Goal: Task Accomplishment & Management: Complete application form

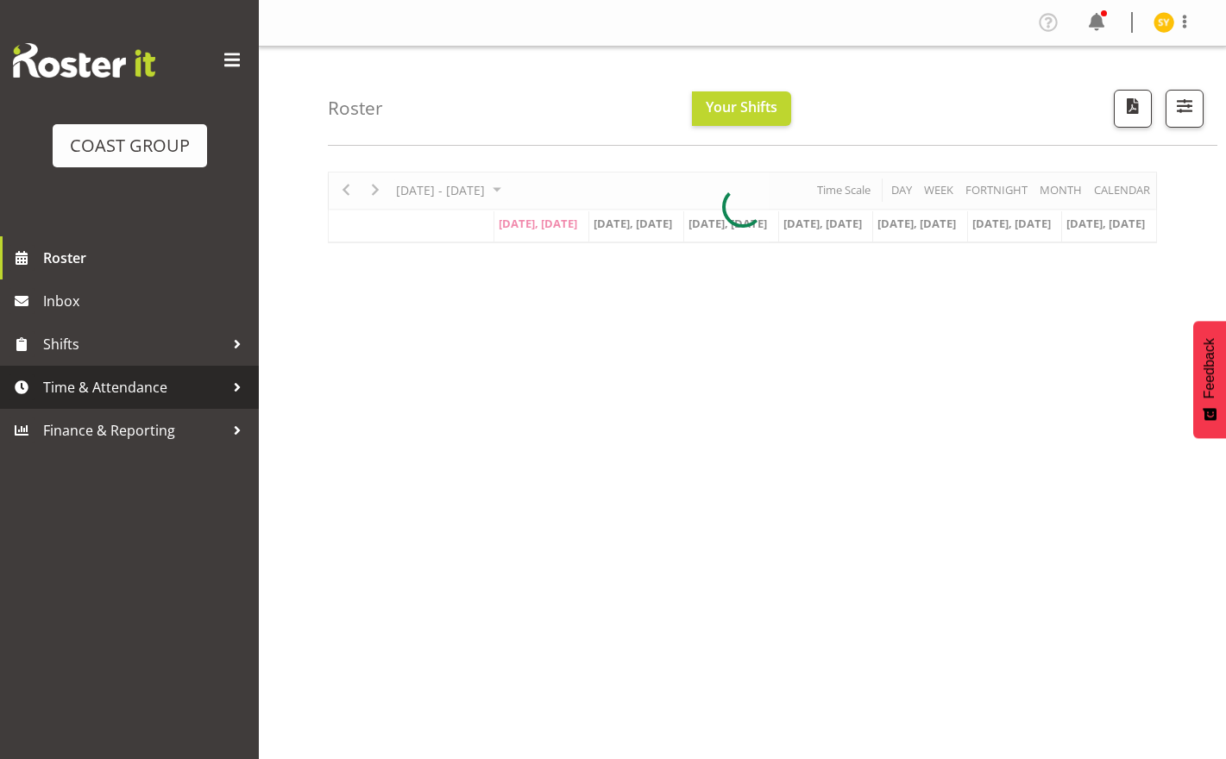
click at [62, 390] on span "Time & Attendance" at bounding box center [133, 388] width 181 height 26
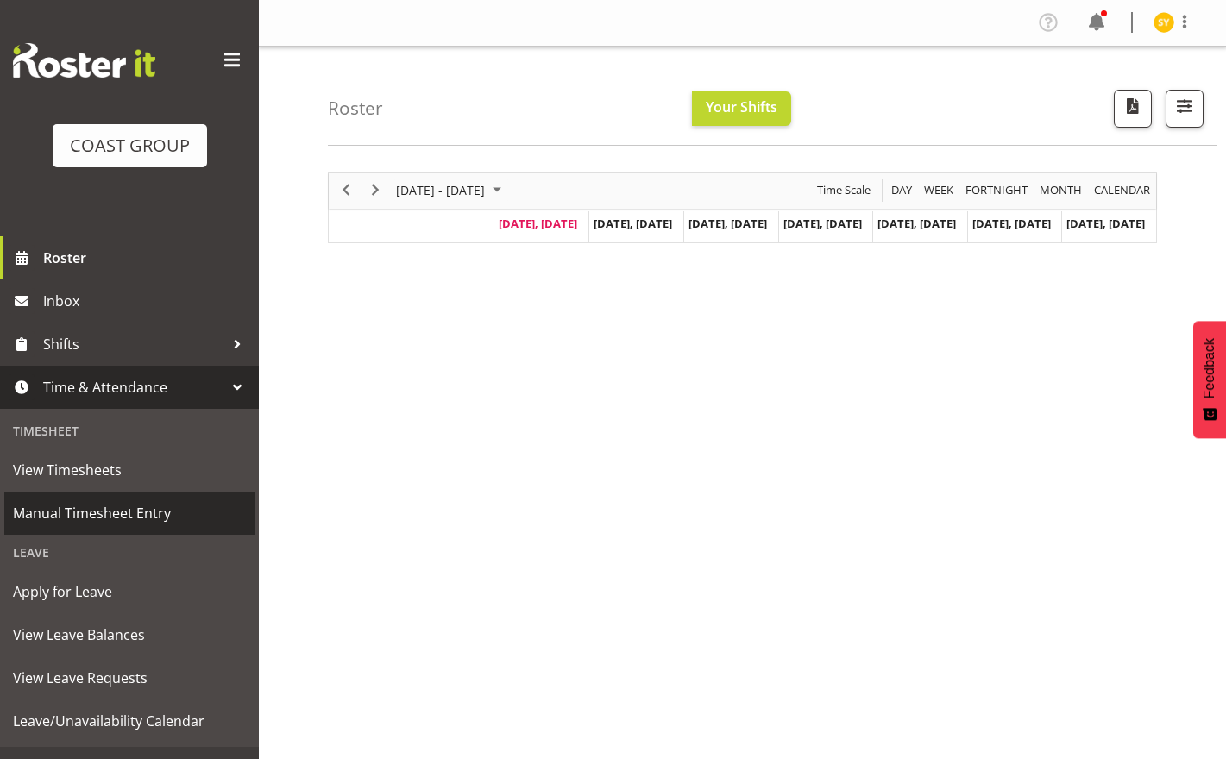
click at [110, 520] on span "Manual Timesheet Entry" at bounding box center [129, 514] width 233 height 26
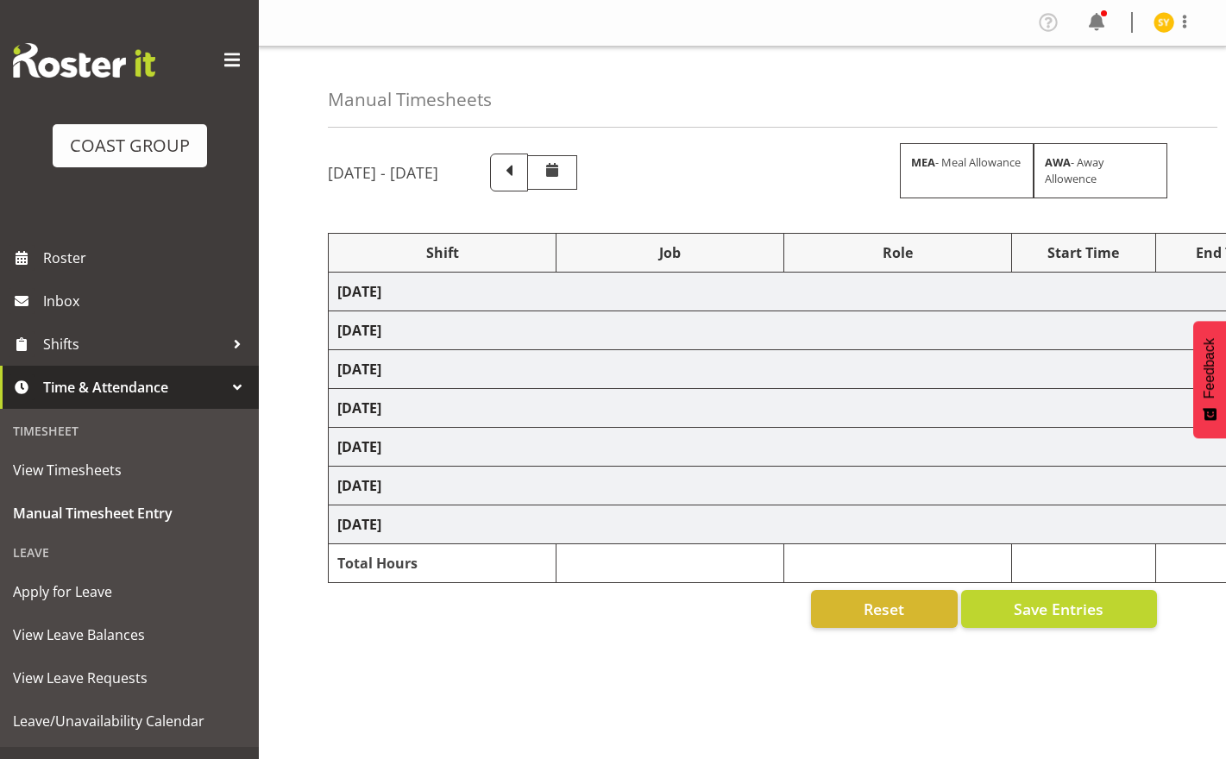
select select "69"
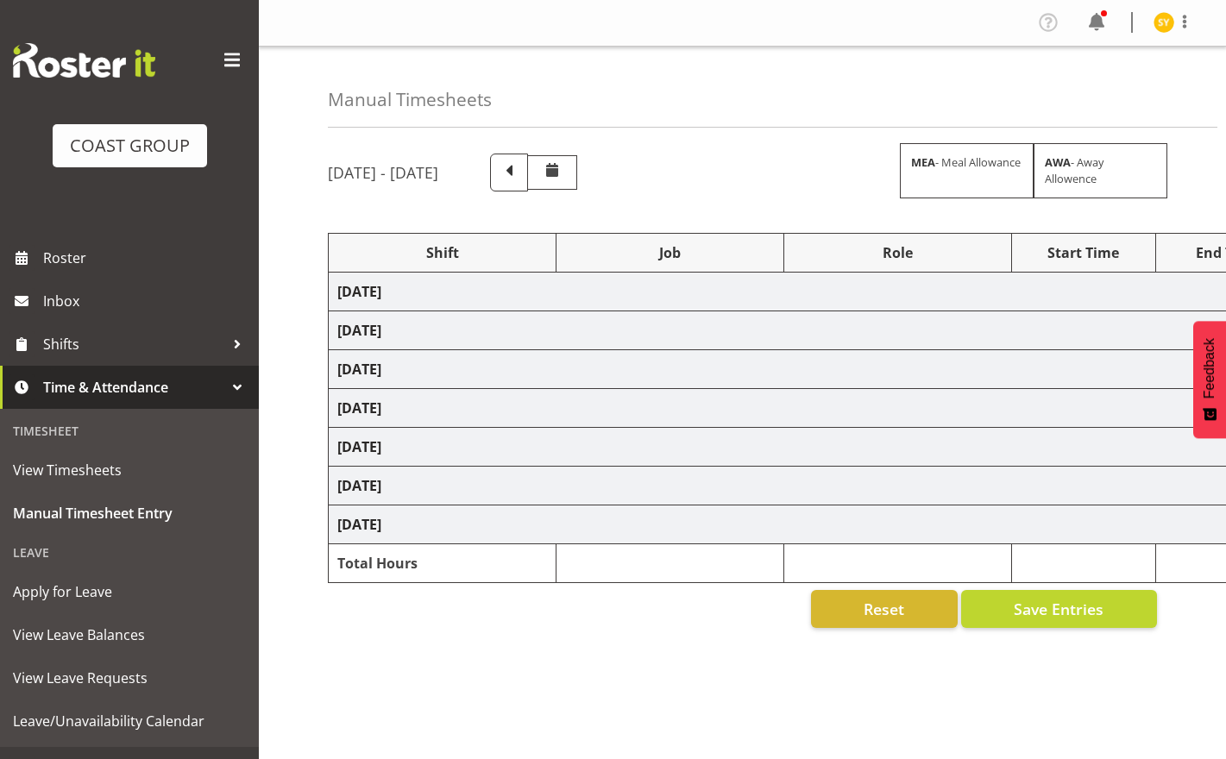
select select "69"
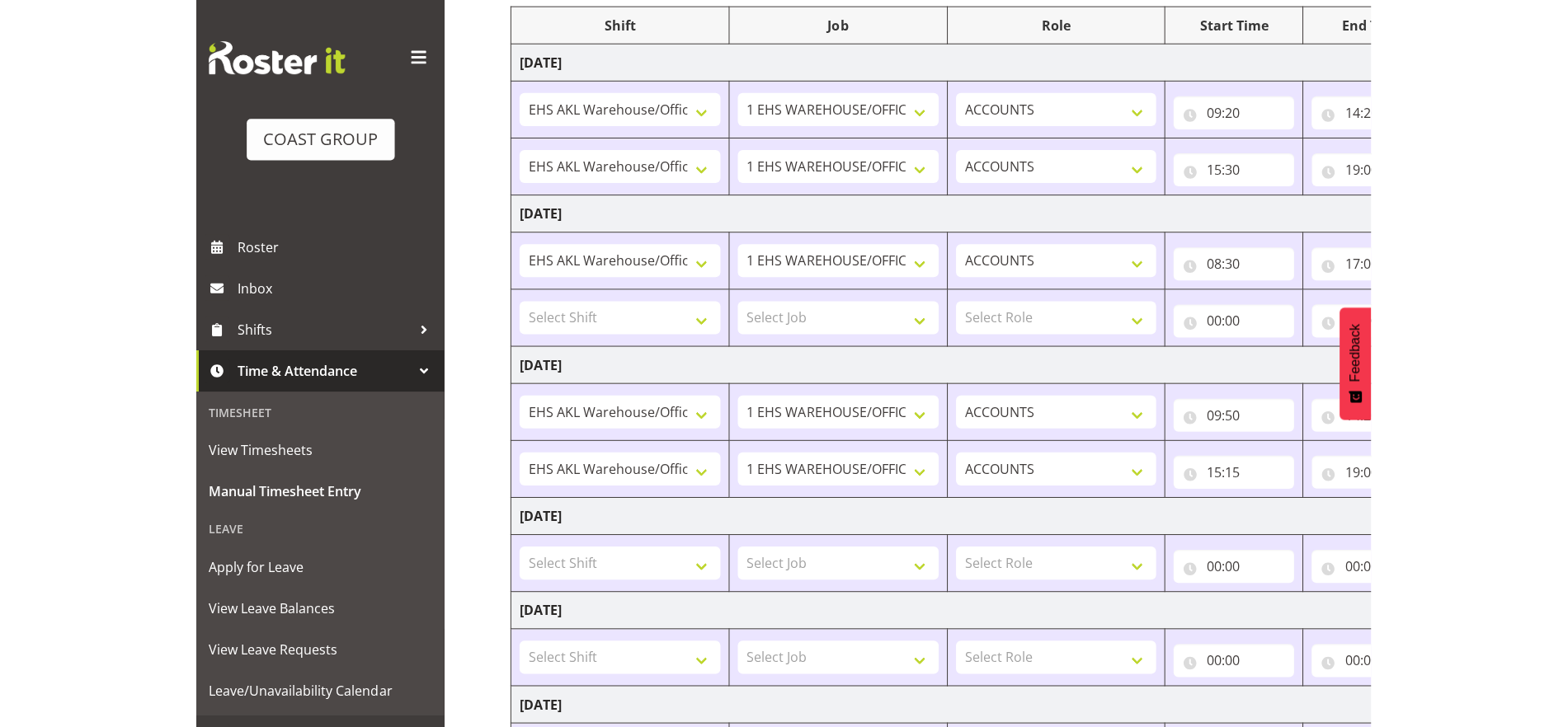
scroll to position [206, 0]
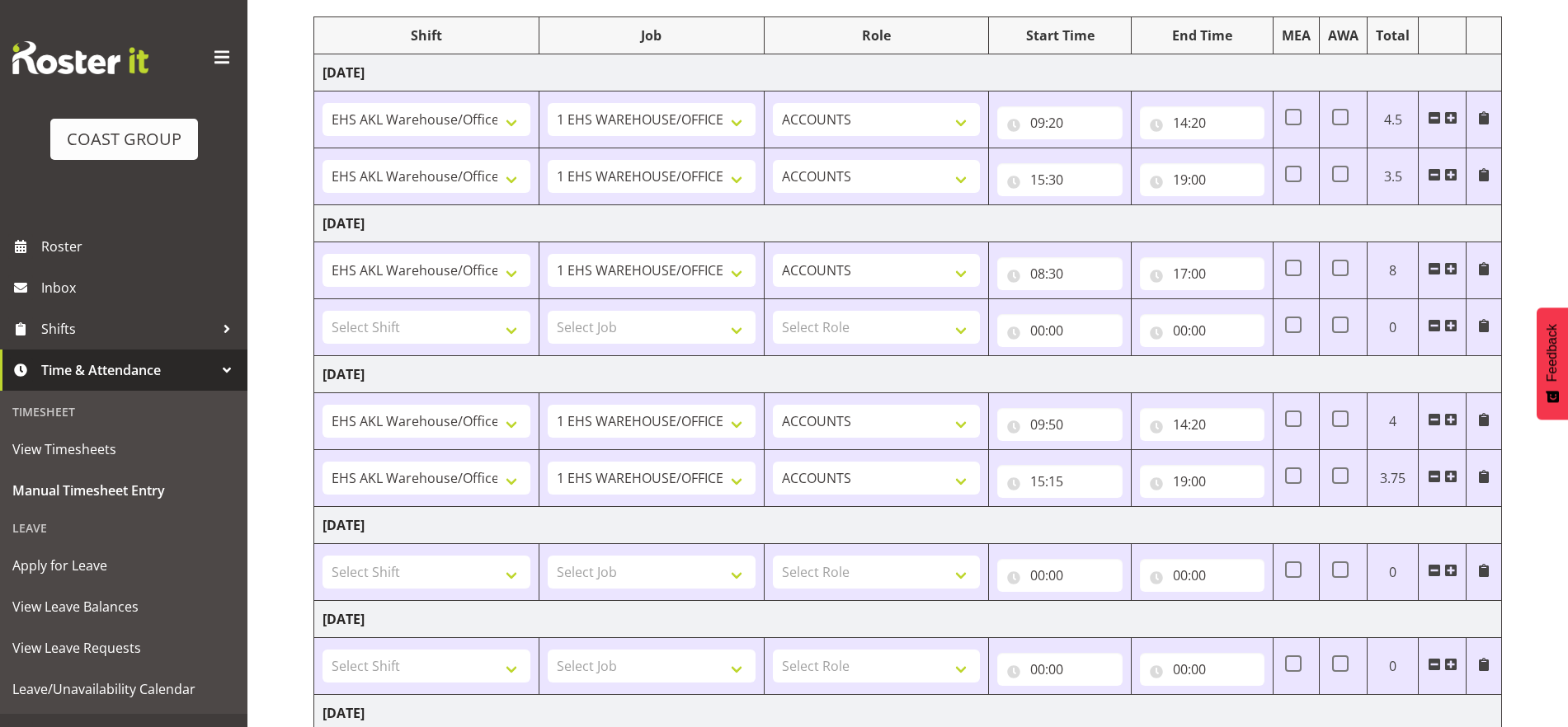
click at [1171, 327] on span at bounding box center [1434, 326] width 13 height 13
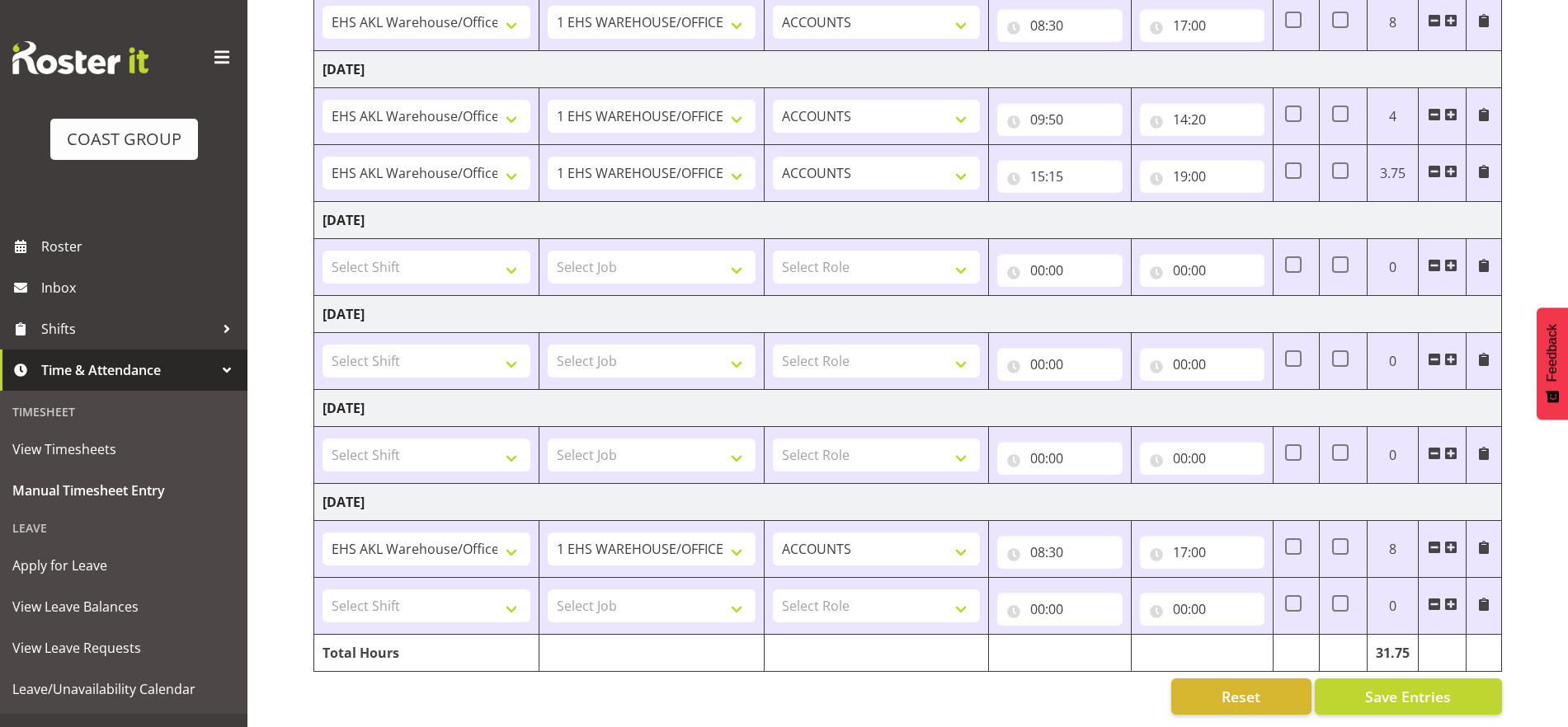
scroll to position [470, 0]
click at [517, 446] on select "Select Shift EHS AKL Warehouse/Office" at bounding box center [425, 455] width 207 height 33
select select "1083"
click at [322, 438] on select "Select Shift EHS AKL Warehouse/Office" at bounding box center [425, 455] width 207 height 33
click at [689, 445] on select "Select Job 1 Carlton Events 1 Carlton Hamilton 1 Carlton Wellington 1 EHS WAREH…" at bounding box center [651, 455] width 207 height 33
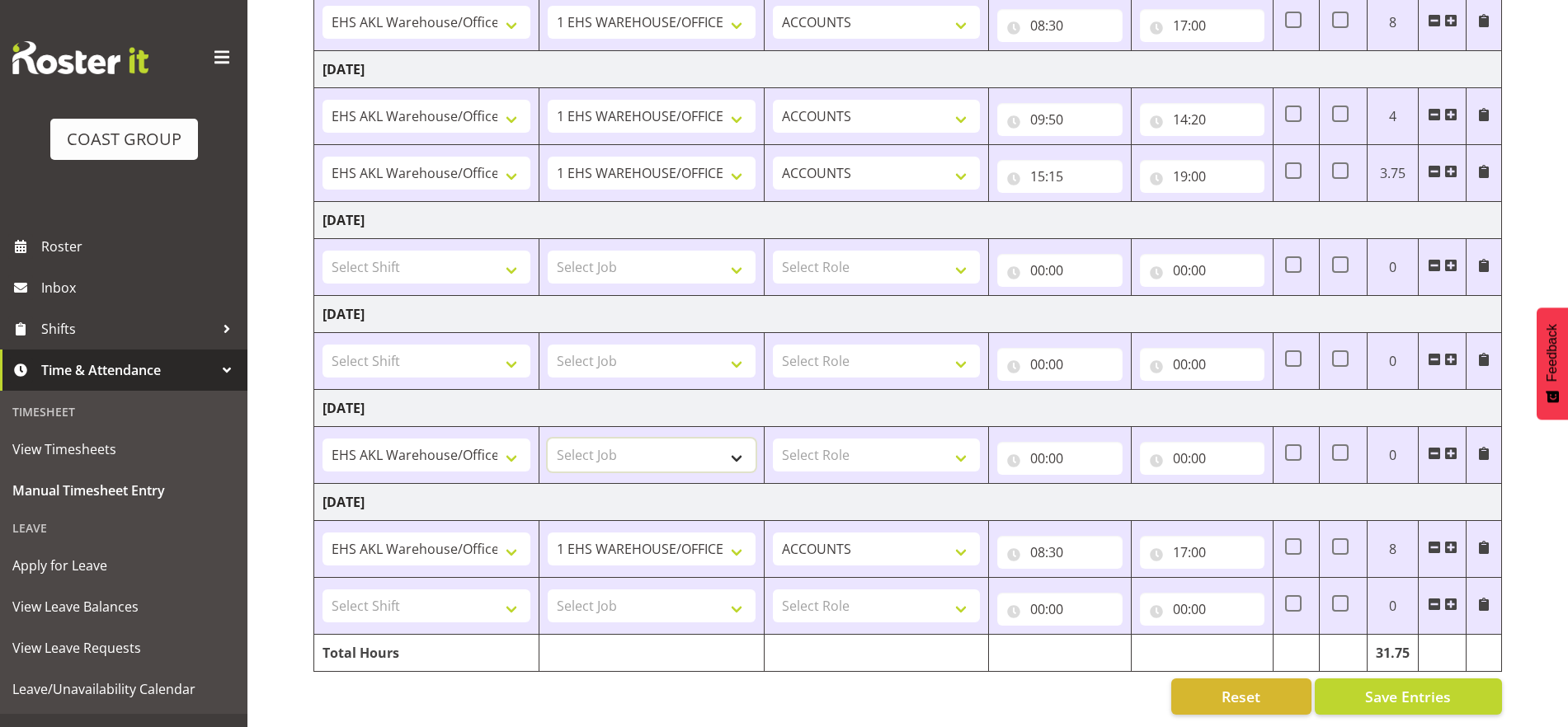
select select "69"
click at [548, 438] on select "Select Job 1 Carlton Events 1 Carlton Hamilton 1 Carlton Wellington 1 EHS WAREH…" at bounding box center [651, 455] width 207 height 33
click at [936, 440] on select "Select Role ACCOUNTS" at bounding box center [876, 455] width 207 height 33
select select "204"
click at [773, 438] on select "Select Role ACCOUNTS" at bounding box center [876, 455] width 207 height 33
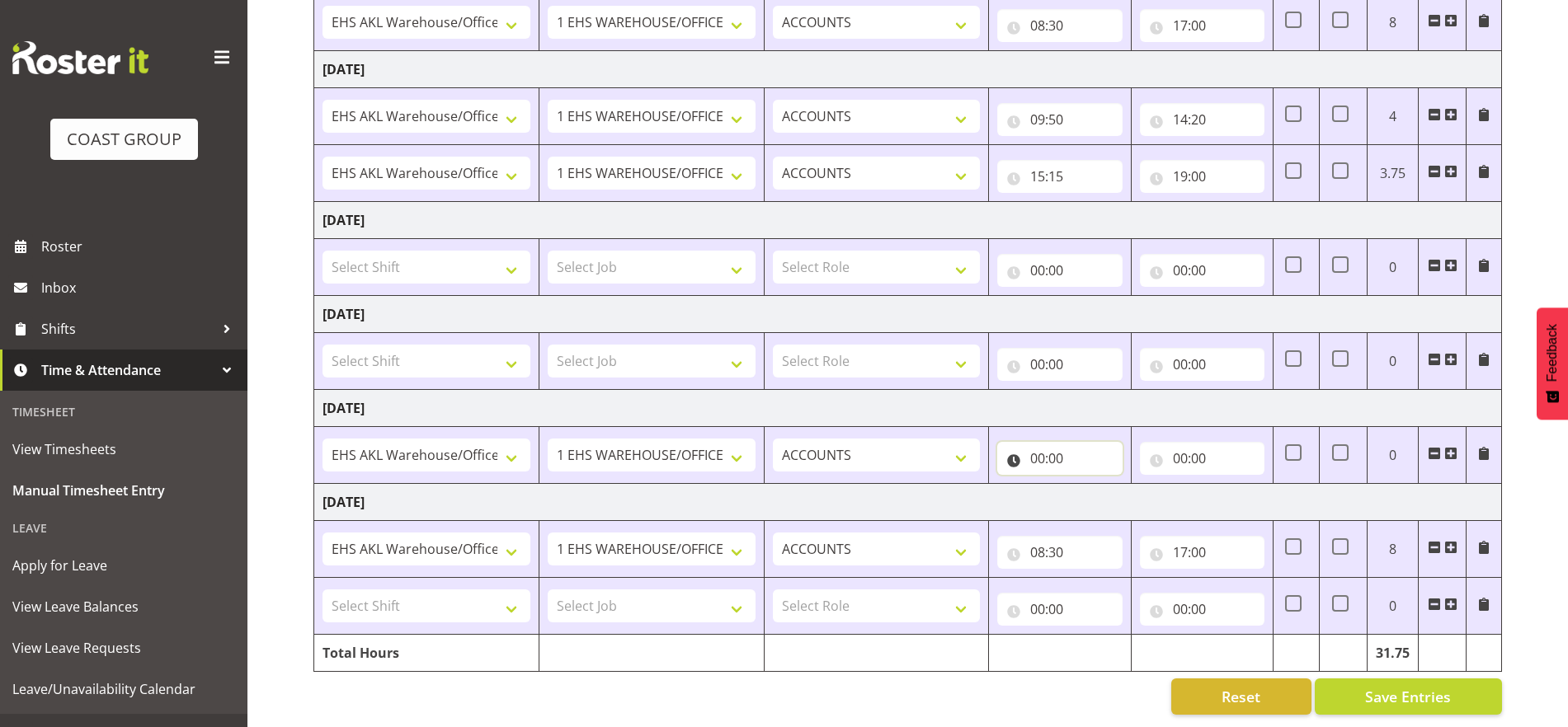
click at [1057, 448] on input "00:00" at bounding box center [1059, 459] width 124 height 33
click at [1093, 486] on select "00 01 02 03 04 05 06 07 08 09 10 11 12 13 14 15 16 17 18 19 20 21 22 23" at bounding box center [1109, 501] width 37 height 33
select select "9"
click at [1091, 484] on select "00 01 02 03 04 05 06 07 08 09 10 11 12 13 14 15 16 17 18 19 20 21 22 23" at bounding box center [1109, 501] width 37 height 33
type input "09:00"
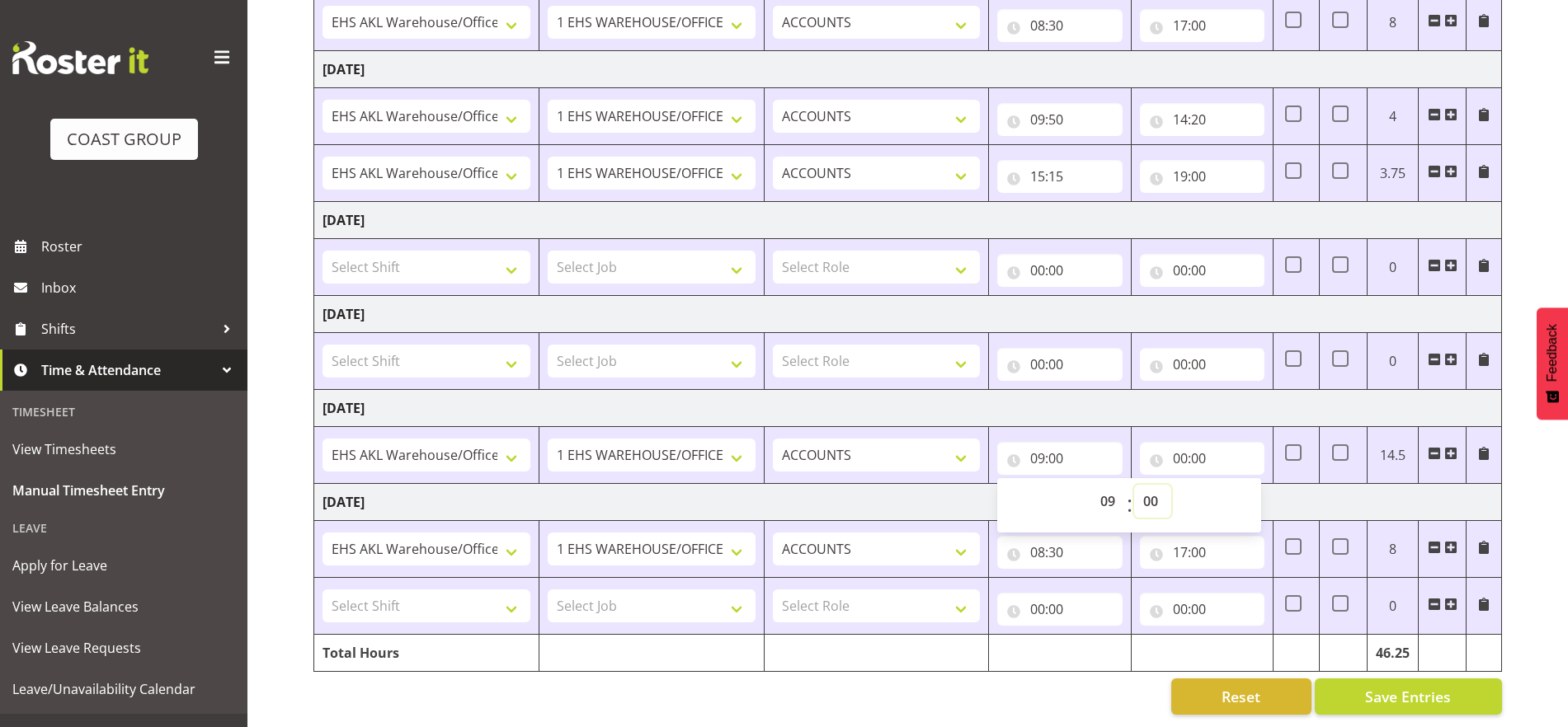
click at [1149, 484] on select "00 01 02 03 04 05 06 07 08 09 10 11 12 13 14 15 16 17 18 19 20 21 22 23 24 25 2…" at bounding box center [1152, 501] width 37 height 33
select select "15"
click at [1134, 484] on select "00 01 02 03 04 05 06 07 08 09 10 11 12 13 14 15 16 17 18 19 20 21 22 23 24 25 2…" at bounding box center [1152, 501] width 37 height 33
type input "09:15"
click at [1171, 442] on input "00:00" at bounding box center [1202, 459] width 124 height 33
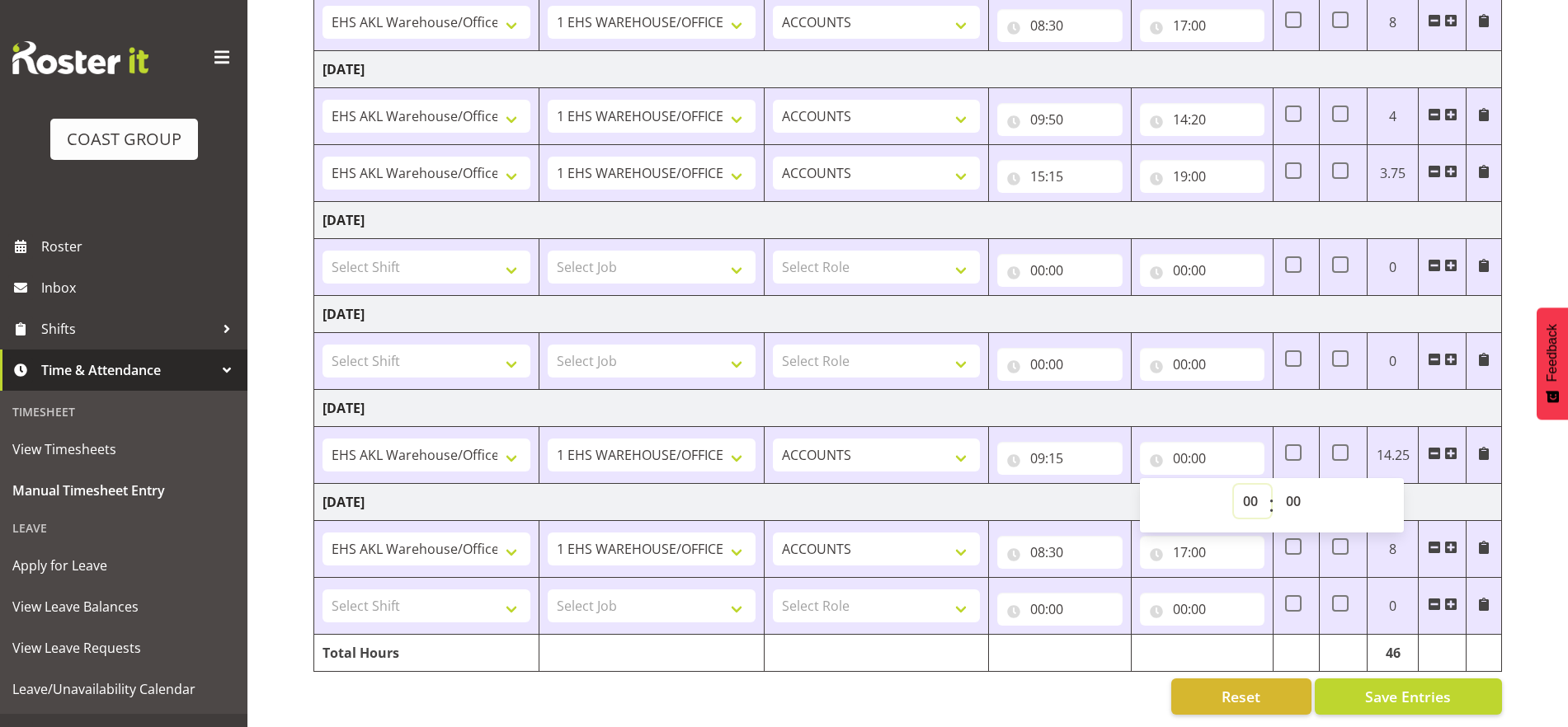
click at [1171, 484] on select "00 01 02 03 04 05 06 07 08 09 10 11 12 13 14 15 16 17 18 19 20 21 22 23" at bounding box center [1252, 501] width 37 height 33
select select "14"
click at [1171, 484] on select "00 01 02 03 04 05 06 07 08 09 10 11 12 13 14 15 16 17 18 19 20 21 22 23" at bounding box center [1252, 501] width 37 height 33
type input "14:00"
click at [1171, 484] on select "00 01 02 03 04 05 06 07 08 09 10 11 12 13 14 15 16 17 18 19 20 21 22 23 24 25 2…" at bounding box center [1295, 501] width 37 height 33
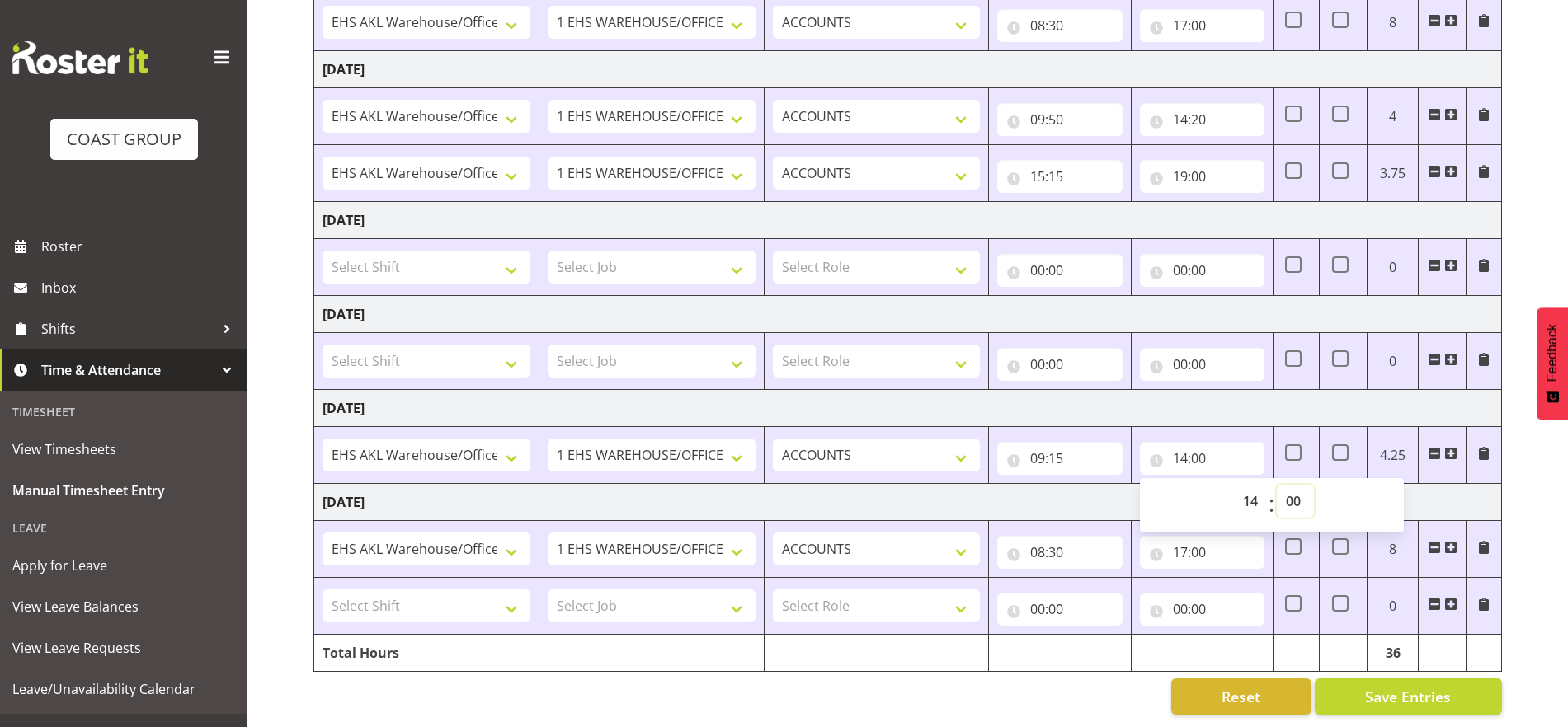
select select "15"
click at [1171, 484] on select "00 01 02 03 04 05 06 07 08 09 10 11 12 13 14 15 16 17 18 19 20 21 22 23 24 25 2…" at bounding box center [1295, 501] width 37 height 33
type input "14:15"
click at [1171, 447] on span at bounding box center [1450, 454] width 13 height 13
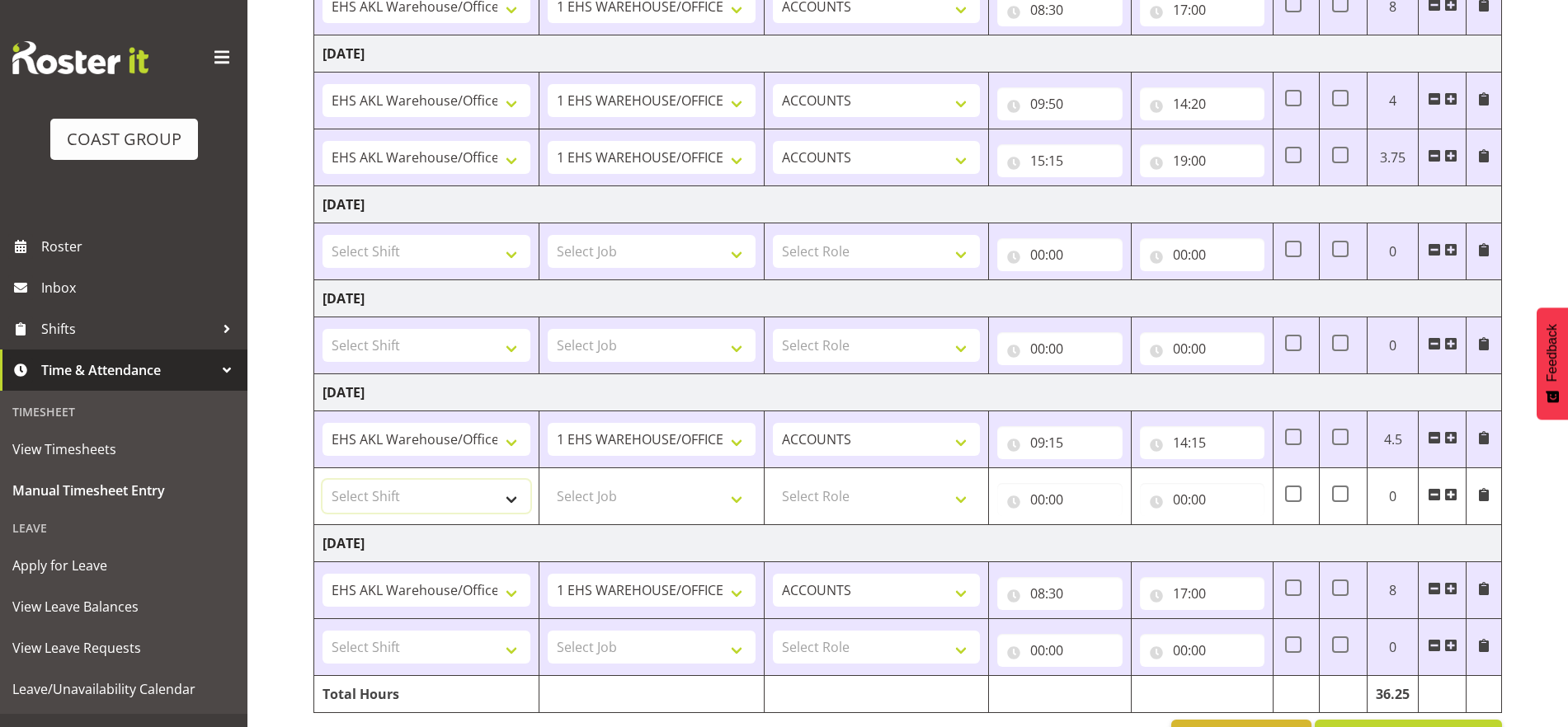
click at [518, 508] on select "Select Shift EHS AKL Warehouse/Office" at bounding box center [425, 496] width 207 height 33
select select "1083"
click at [322, 480] on select "Select Shift EHS AKL Warehouse/Office" at bounding box center [425, 496] width 207 height 33
click at [714, 491] on select "Select Job 1 Carlton Events 1 Carlton Hamilton 1 Carlton Wellington 1 EHS WAREH…" at bounding box center [651, 496] width 207 height 33
select select "69"
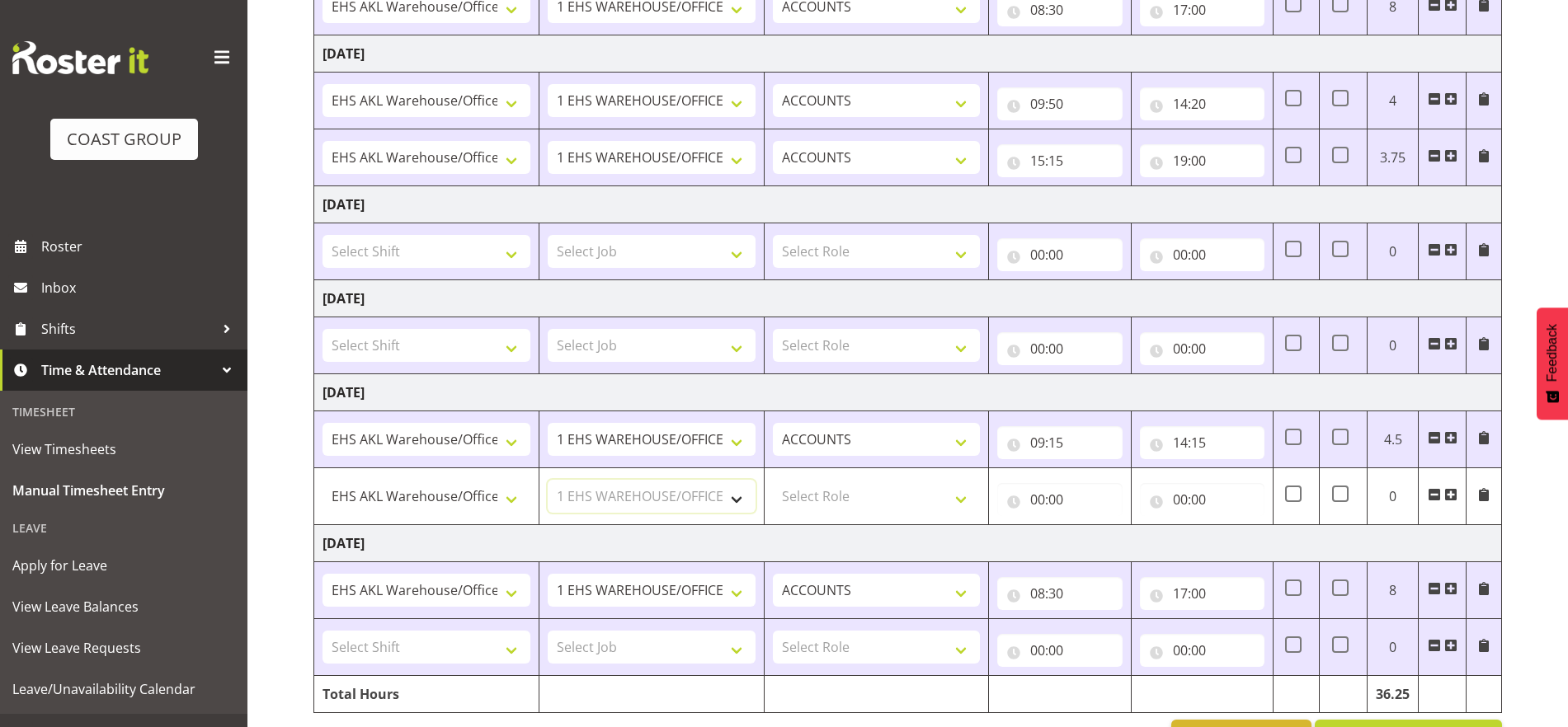
click at [548, 480] on select "Select Job 1 Carlton Events 1 Carlton Hamilton 1 Carlton Wellington 1 EHS WAREH…" at bounding box center [651, 496] width 207 height 33
click at [954, 502] on select "Select Role ACCOUNTS" at bounding box center [876, 496] width 207 height 33
select select "204"
click at [773, 480] on select "Select Role ACCOUNTS" at bounding box center [876, 496] width 207 height 33
click at [1054, 492] on input "00:00" at bounding box center [1059, 500] width 124 height 33
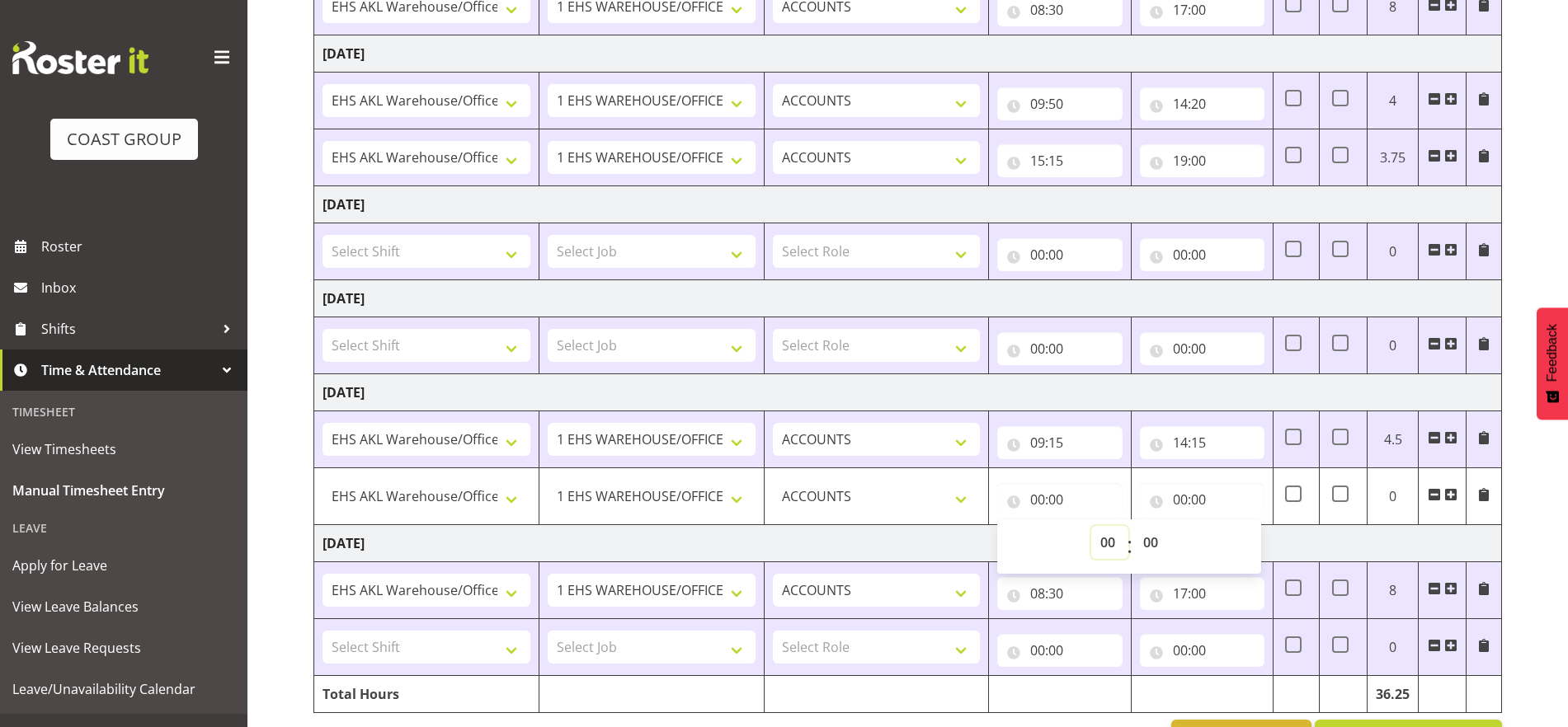
click at [1120, 541] on select "00 01 02 03 04 05 06 07 08 09 10 11 12 13 14 15 16 17 18 19 20 21 22 23" at bounding box center [1109, 543] width 37 height 33
select select "15"
click at [1091, 526] on select "00 01 02 03 04 05 06 07 08 09 10 11 12 13 14 15 16 17 18 19 20 21 22 23" at bounding box center [1109, 543] width 37 height 33
type input "15:00"
click at [1143, 539] on select "00 01 02 03 04 05 06 07 08 09 10 11 12 13 14 15 16 17 18 19 20 21 22 23 24 25 2…" at bounding box center [1152, 543] width 37 height 33
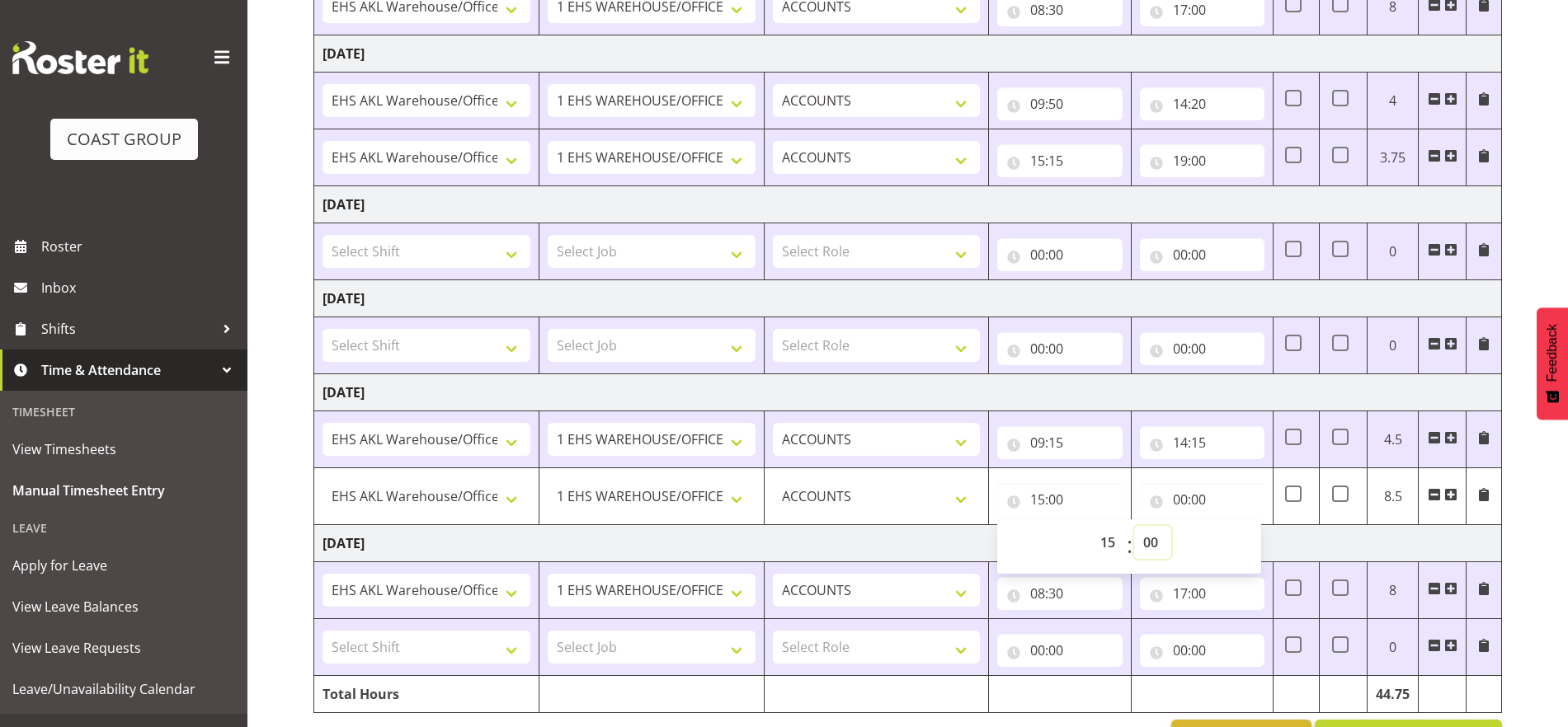
select select "30"
click at [1134, 526] on select "00 01 02 03 04 05 06 07 08 09 10 11 12 13 14 15 16 17 18 19 20 21 22 23 24 25 2…" at bounding box center [1152, 543] width 37 height 33
type input "15:30"
click at [1171, 497] on input "00:00" at bounding box center [1202, 500] width 124 height 33
click at [1171, 545] on select "00 01 02 03 04 05 06 07 08 09 10 11 12 13 14 15 16 17 18 19 20 21 22 23" at bounding box center [1252, 543] width 37 height 33
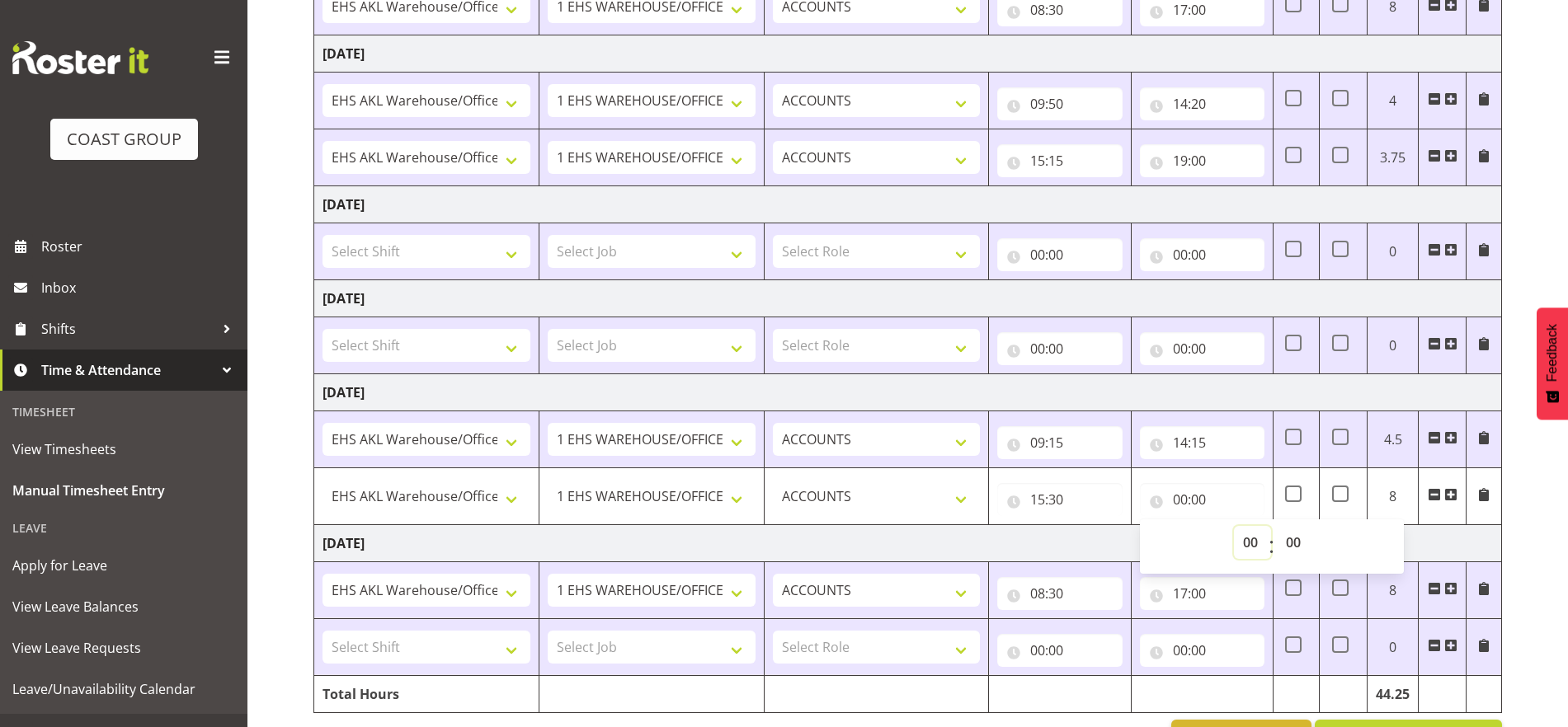
select select "19"
click at [1171, 526] on select "00 01 02 03 04 05 06 07 08 09 10 11 12 13 14 15 16 17 18 19 20 21 22 23" at bounding box center [1252, 543] width 37 height 33
type input "19:00"
click at [1171, 545] on select "00 01 02 03 04 05 06 07 08 09 10 11 12 13 14 15 16 17 18 19 20 21 22 23 24 25 2…" at bounding box center [1295, 543] width 37 height 33
select select "15"
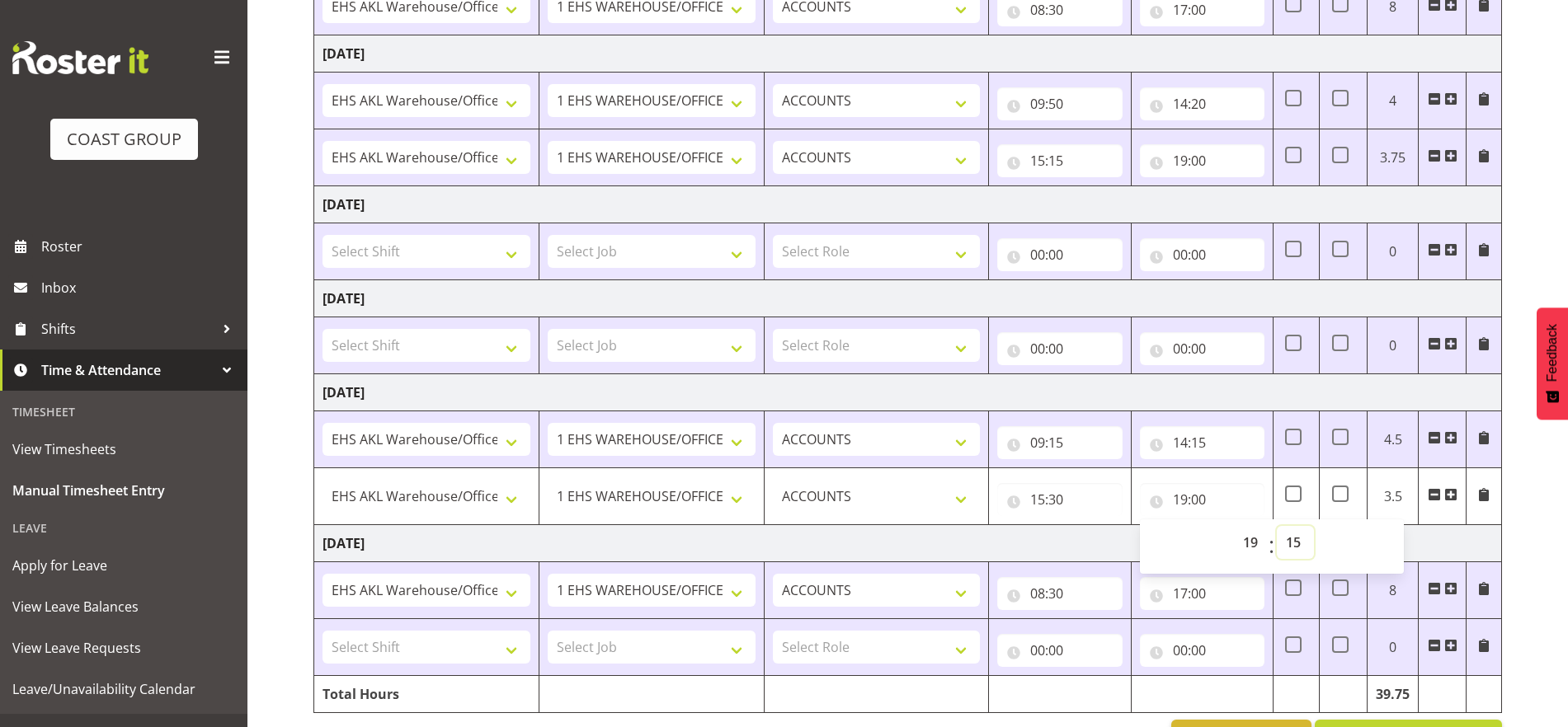
click at [1171, 526] on select "00 01 02 03 04 05 06 07 08 09 10 11 12 13 14 15 16 17 18 19 20 21 22 23 24 25 2…" at bounding box center [1295, 543] width 37 height 33
type input "19:15"
click at [1171, 536] on td "Tuesday 19th August 2025" at bounding box center [908, 544] width 1188 height 37
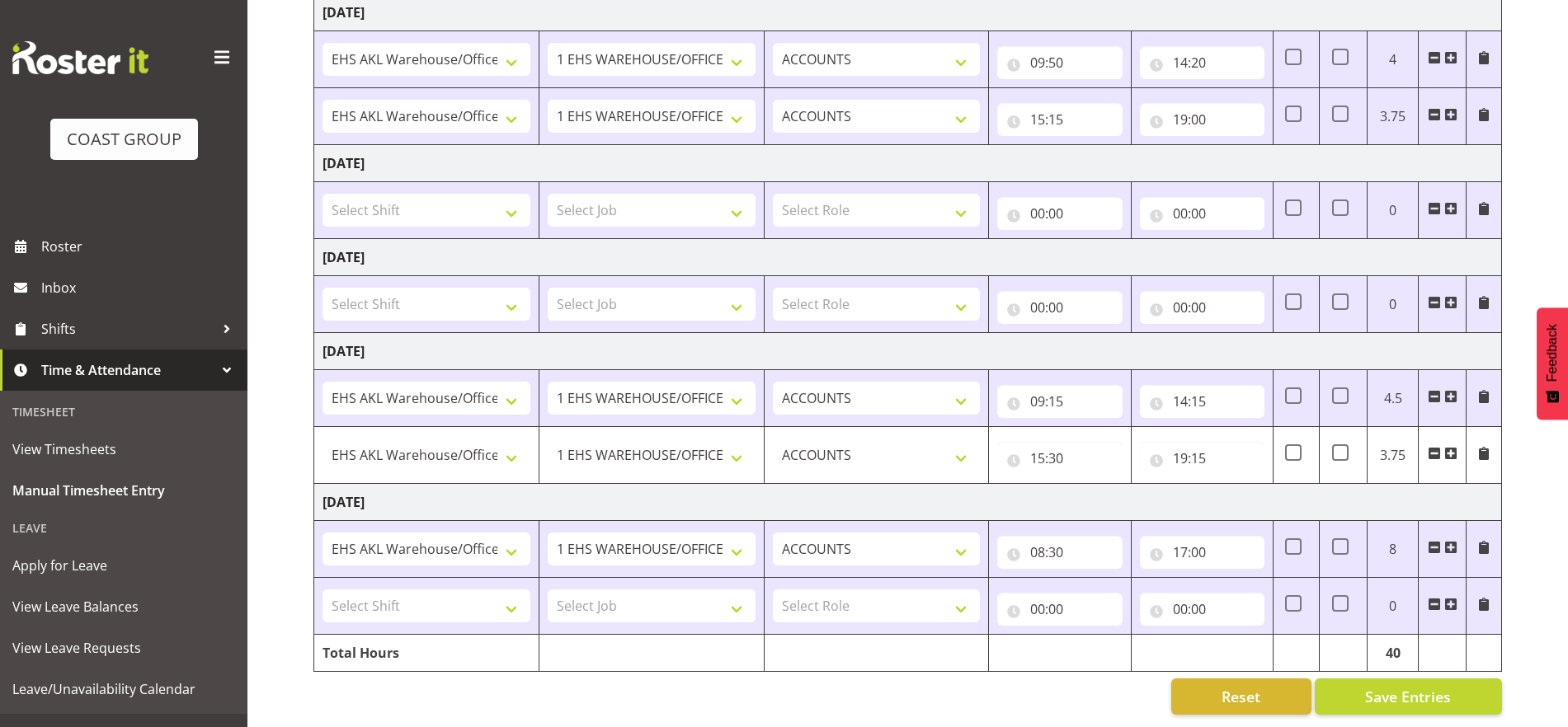
scroll to position [526, 0]
click at [1171, 598] on span at bounding box center [1434, 605] width 13 height 13
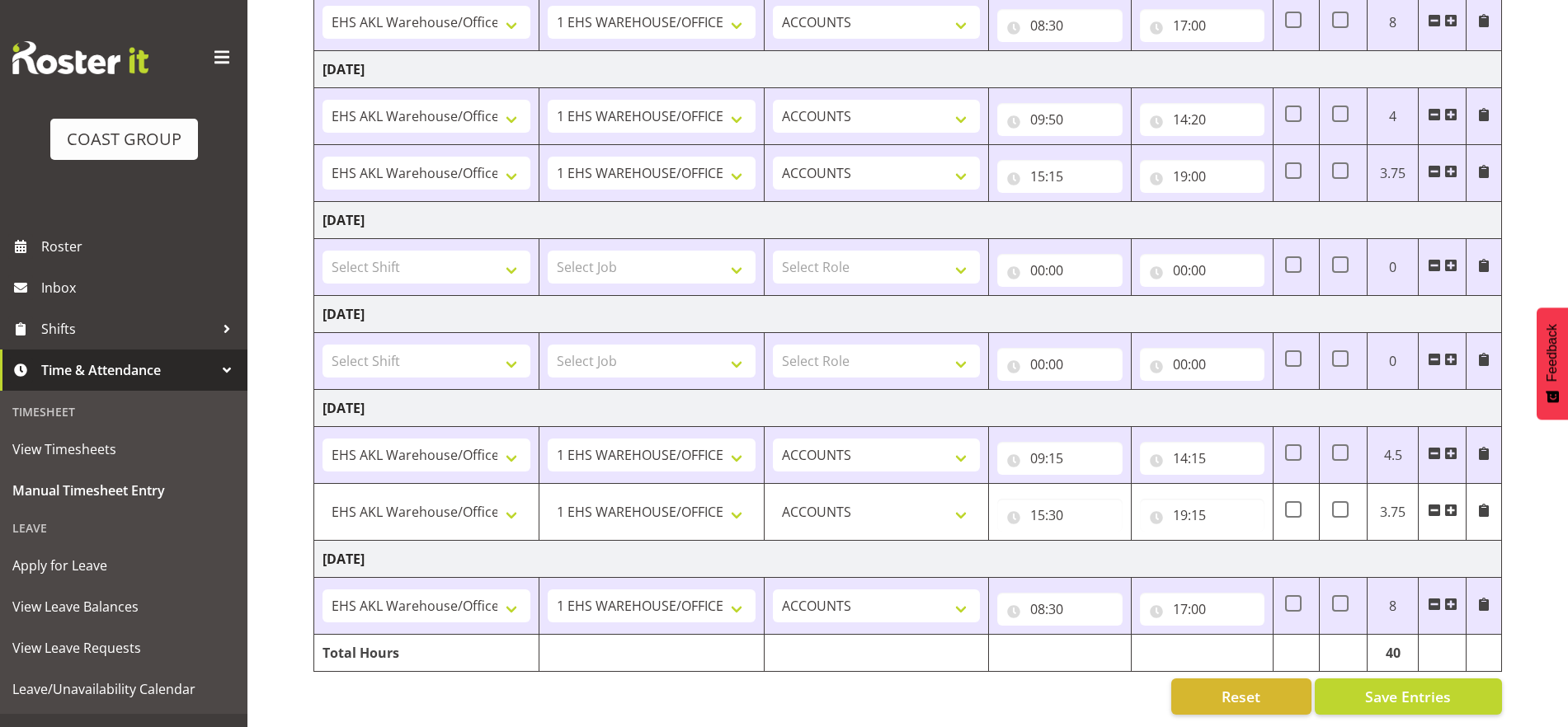
scroll to position [470, 0]
click at [1171, 686] on span "Save Entries" at bounding box center [1407, 696] width 86 height 21
type input "15:30"
type input "19:15"
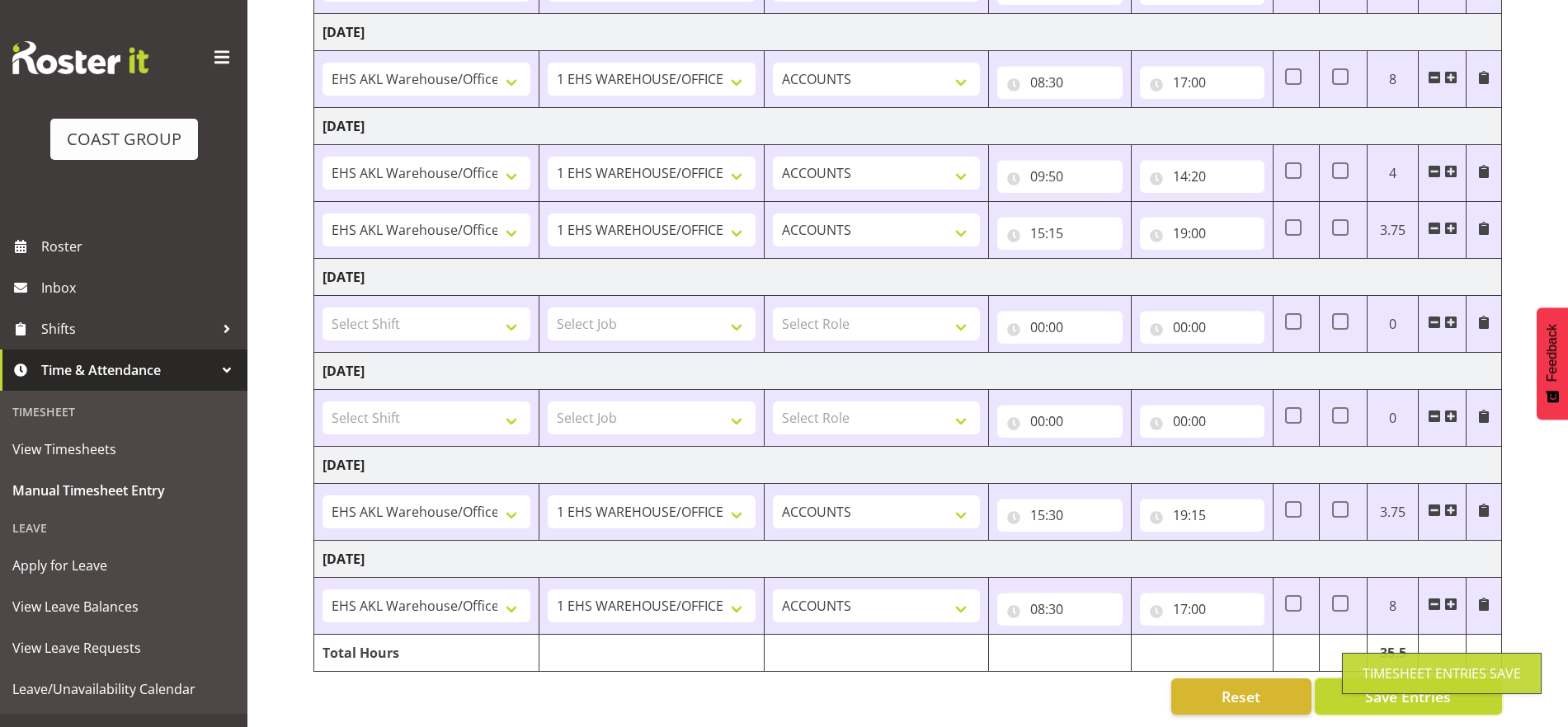
scroll to position [413, 0]
click at [1171, 503] on span at bounding box center [1450, 510] width 13 height 13
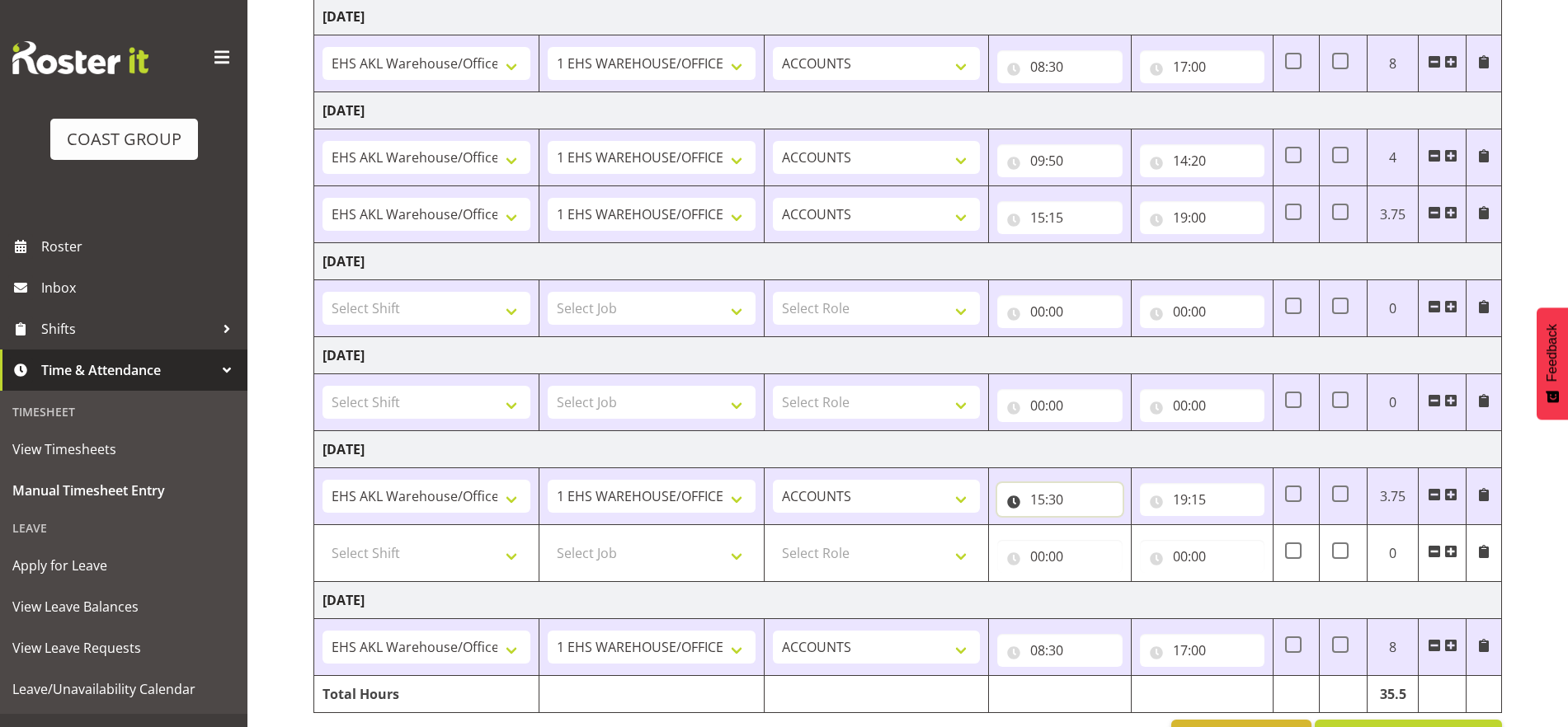
click at [1086, 500] on input "15:30" at bounding box center [1059, 500] width 124 height 33
click at [1114, 545] on select "00 01 02 03 04 05 06 07 08 09 10 11 12 13 14 15 16 17 18 19 20 21 22 23" at bounding box center [1109, 543] width 37 height 33
select select "9"
click at [1091, 526] on select "00 01 02 03 04 05 06 07 08 09 10 11 12 13 14 15 16 17 18 19 20 21 22 23" at bounding box center [1109, 543] width 37 height 33
type input "09:30"
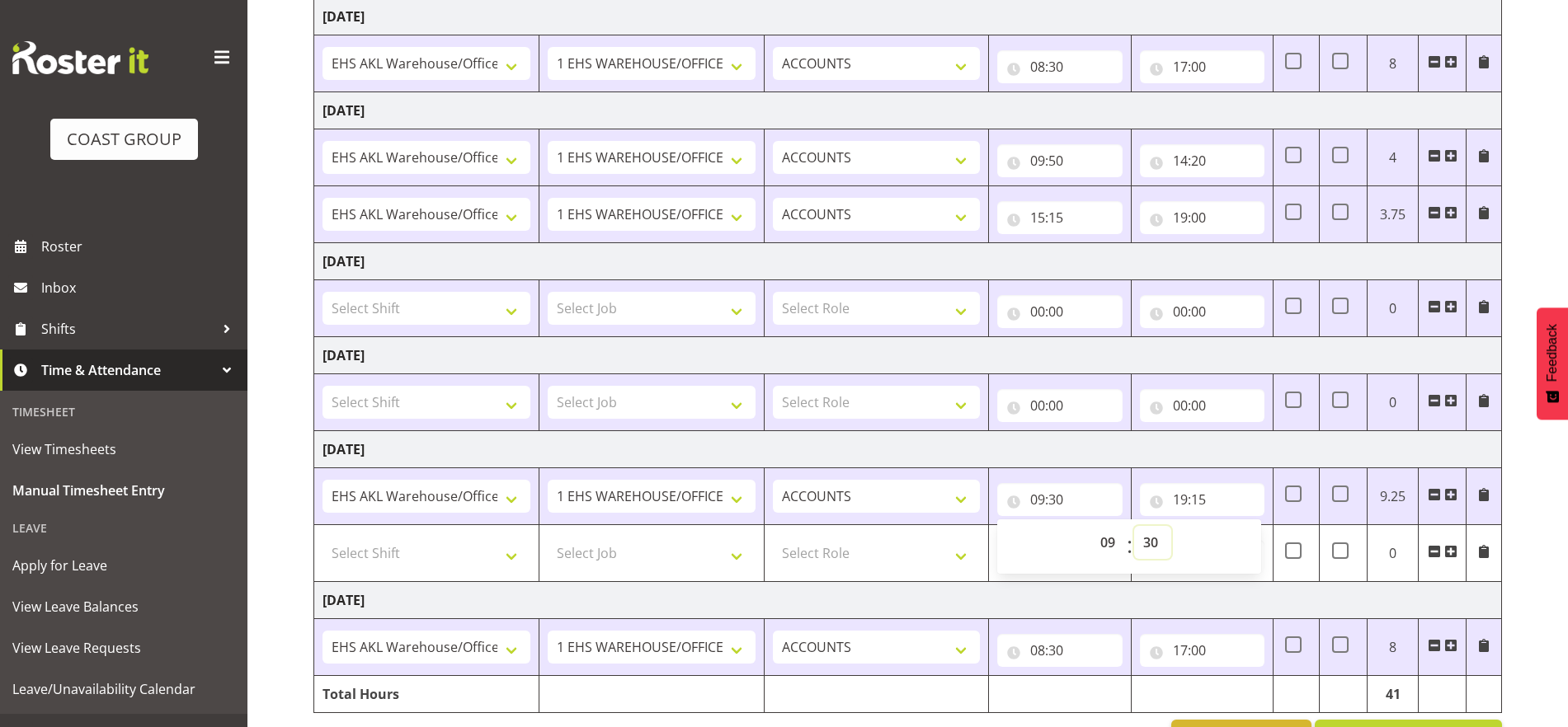
click at [1148, 545] on select "00 01 02 03 04 05 06 07 08 09 10 11 12 13 14 15 16 17 18 19 20 21 22 23 24 25 2…" at bounding box center [1152, 543] width 37 height 33
select select "15"
click at [1134, 526] on select "00 01 02 03 04 05 06 07 08 09 10 11 12 13 14 15 16 17 18 19 20 21 22 23 24 25 2…" at bounding box center [1152, 543] width 37 height 33
type input "09:15"
click at [1171, 509] on input "19:15" at bounding box center [1202, 500] width 124 height 33
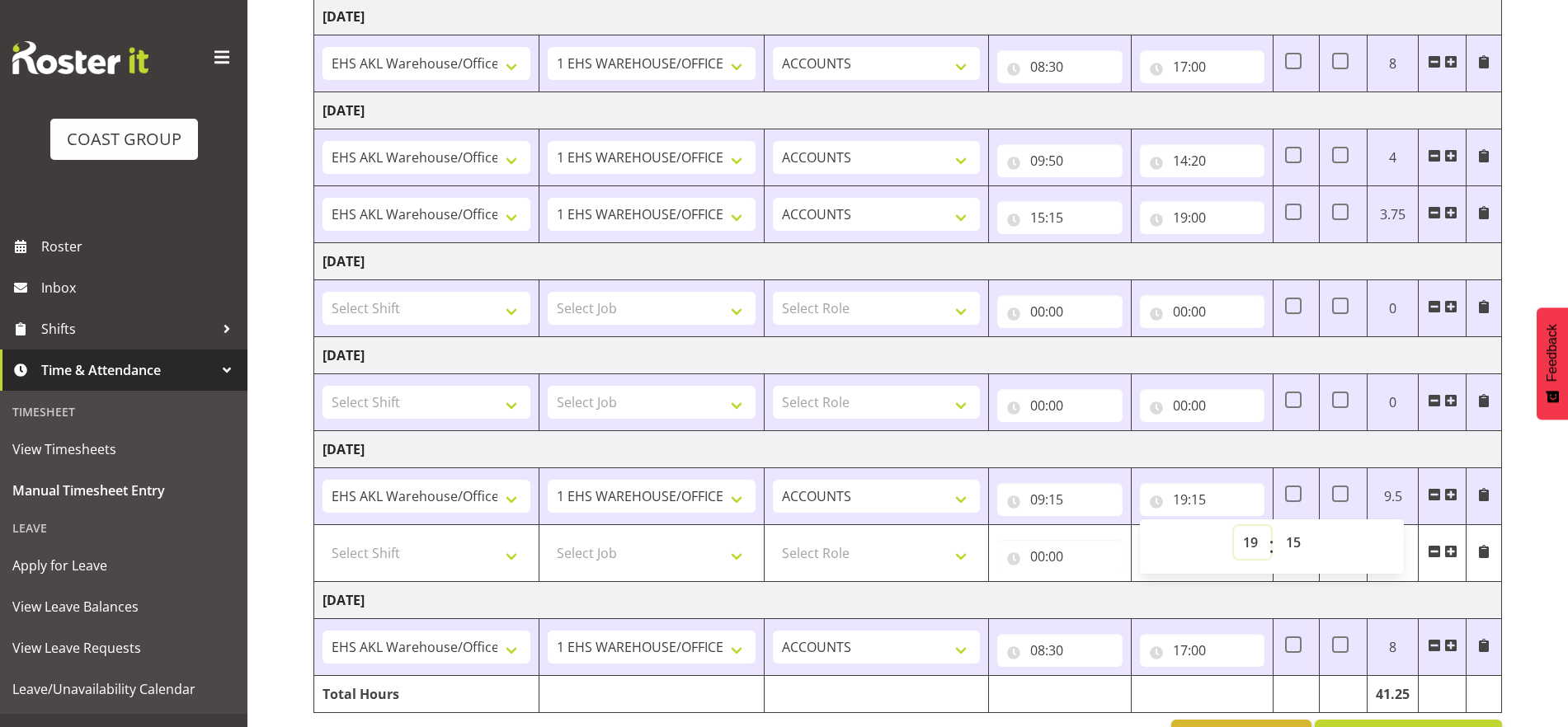
click at [1171, 552] on select "00 01 02 03 04 05 06 07 08 09 10 11 12 13 14 15 16 17 18 19 20 21 22 23" at bounding box center [1252, 543] width 37 height 33
select select "14"
click at [1171, 526] on select "00 01 02 03 04 05 06 07 08 09 10 11 12 13 14 15 16 17 18 19 20 21 22 23" at bounding box center [1252, 543] width 37 height 33
type input "14:15"
click at [1171, 544] on select "00 01 02 03 04 05 06 07 08 09 10 11 12 13 14 15 16 17 18 19 20 21 22 23 24 25 2…" at bounding box center [1295, 543] width 37 height 33
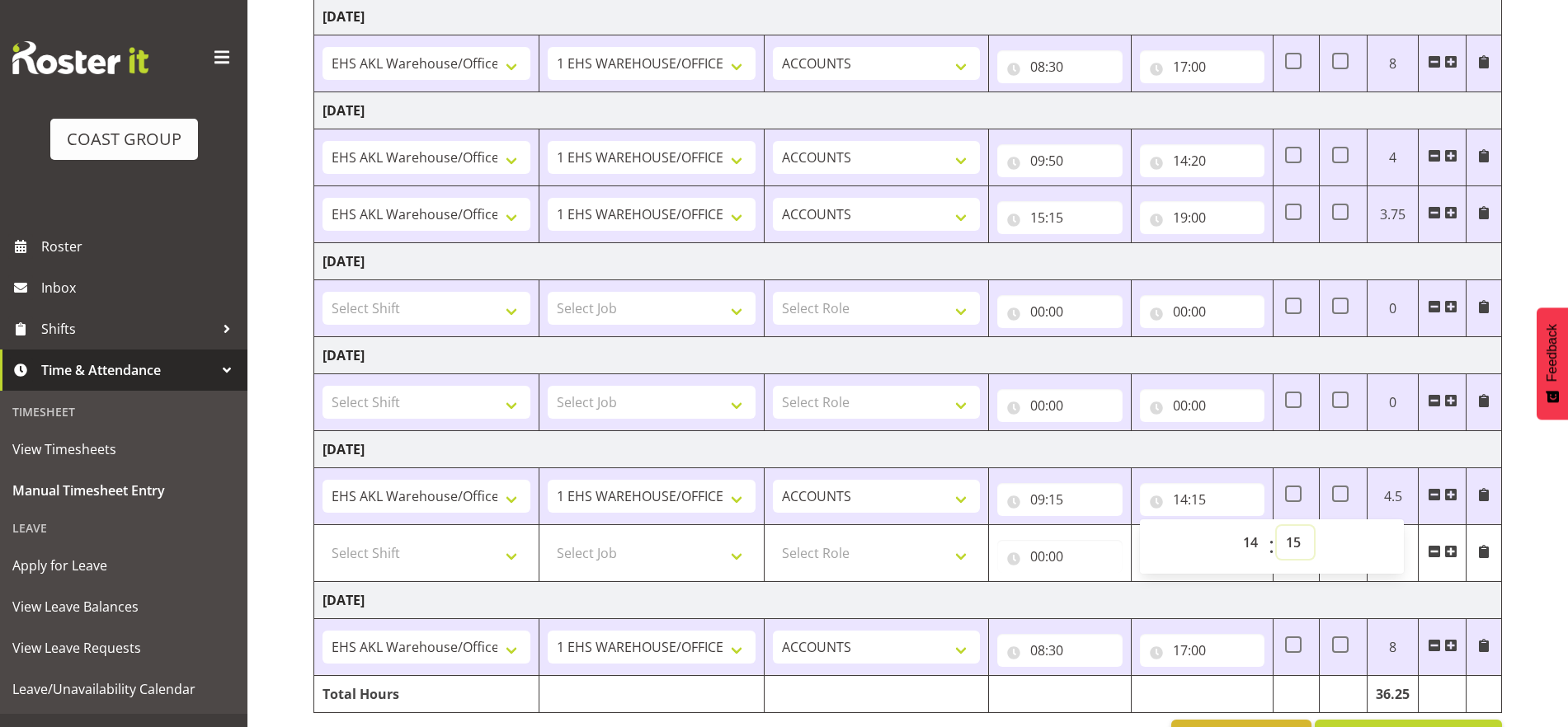
click at [1171, 526] on select "00 01 02 03 04 05 06 07 08 09 10 11 12 13 14 15 16 17 18 19 20 21 22 23 24 25 2…" at bounding box center [1295, 543] width 37 height 33
click at [484, 558] on select "Select Shift EHS AKL Warehouse/Office" at bounding box center [425, 553] width 207 height 33
select select "1083"
click at [322, 537] on select "Select Shift EHS AKL Warehouse/Office" at bounding box center [425, 553] width 207 height 33
click at [722, 558] on select "Select Job 1 Carlton Events 1 Carlton Hamilton 1 Carlton Wellington 1 EHS WAREH…" at bounding box center [651, 553] width 207 height 33
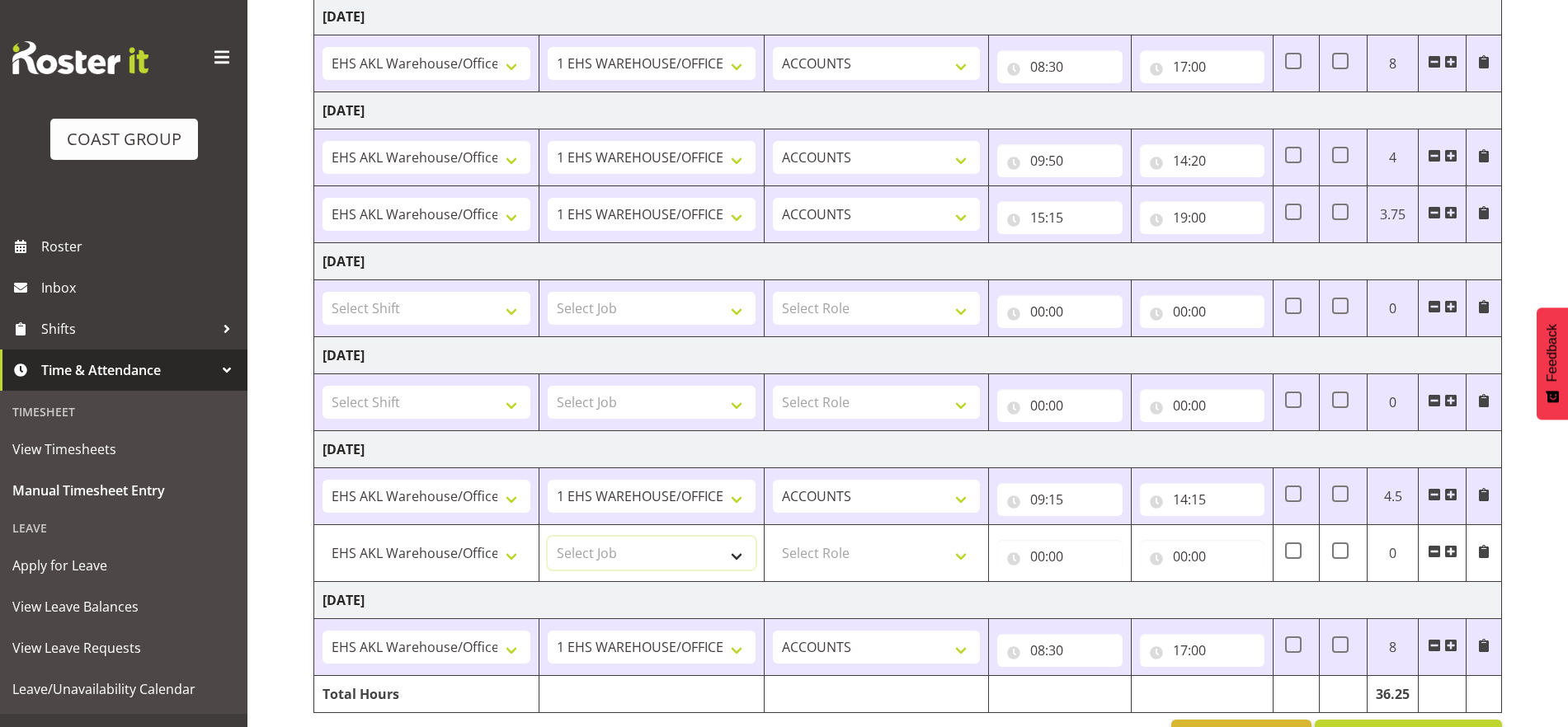
select select "69"
click at [548, 537] on select "Select Job 1 Carlton Events 1 Carlton Hamilton 1 Carlton Wellington 1 EHS WAREH…" at bounding box center [651, 553] width 207 height 33
click at [932, 558] on select "Select Role ACCOUNTS" at bounding box center [876, 553] width 207 height 33
select select "204"
click at [773, 537] on select "Select Role ACCOUNTS" at bounding box center [876, 553] width 207 height 33
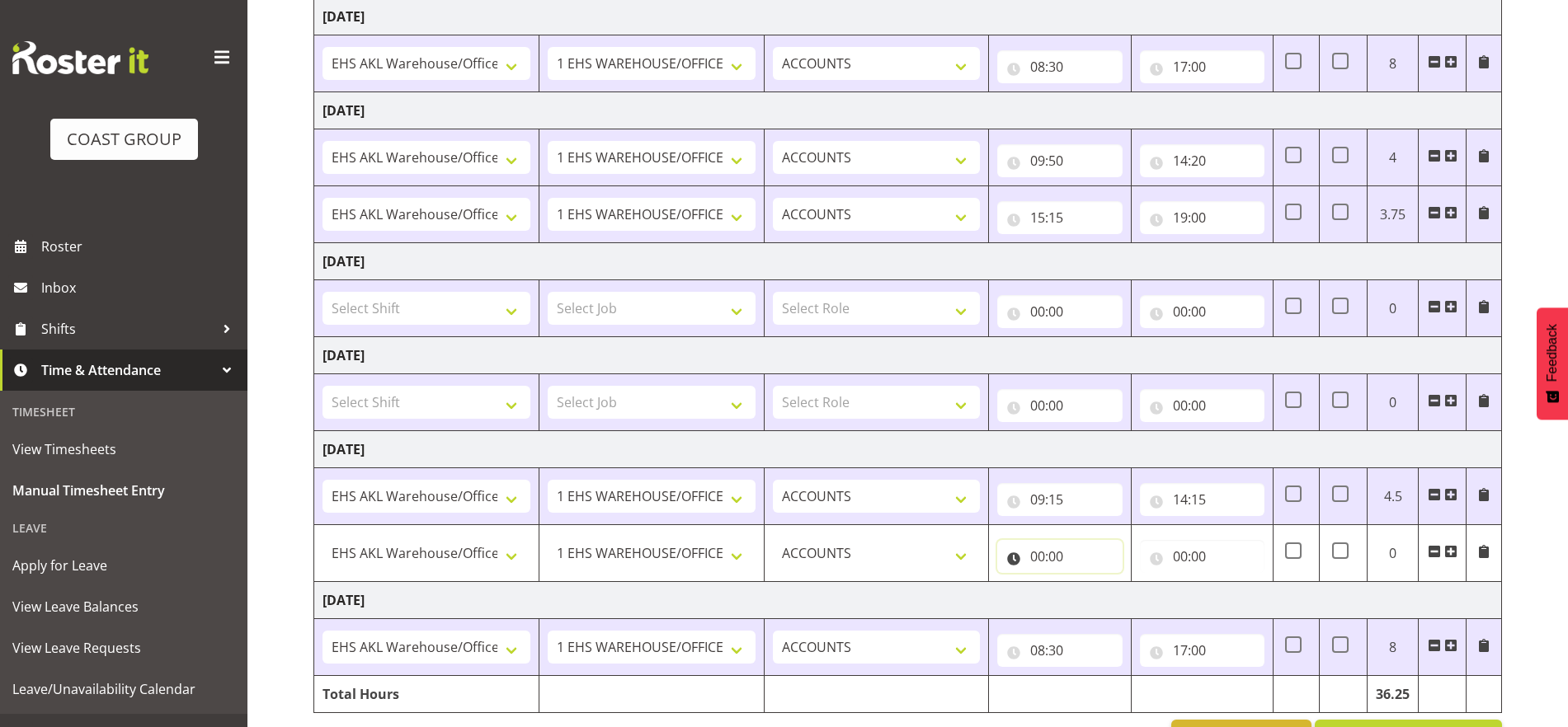
click at [1077, 561] on input "00:00" at bounding box center [1059, 556] width 124 height 33
click at [1093, 602] on select "00 01 02 03 04 05 06 07 08 09 10 11 12 13 14 15 16 17 18 19 20 21 22 23" at bounding box center [1109, 599] width 37 height 33
select select "15"
click at [1091, 583] on select "00 01 02 03 04 05 06 07 08 09 10 11 12 13 14 15 16 17 18 19 20 21 22 23" at bounding box center [1109, 599] width 37 height 33
type input "15:00"
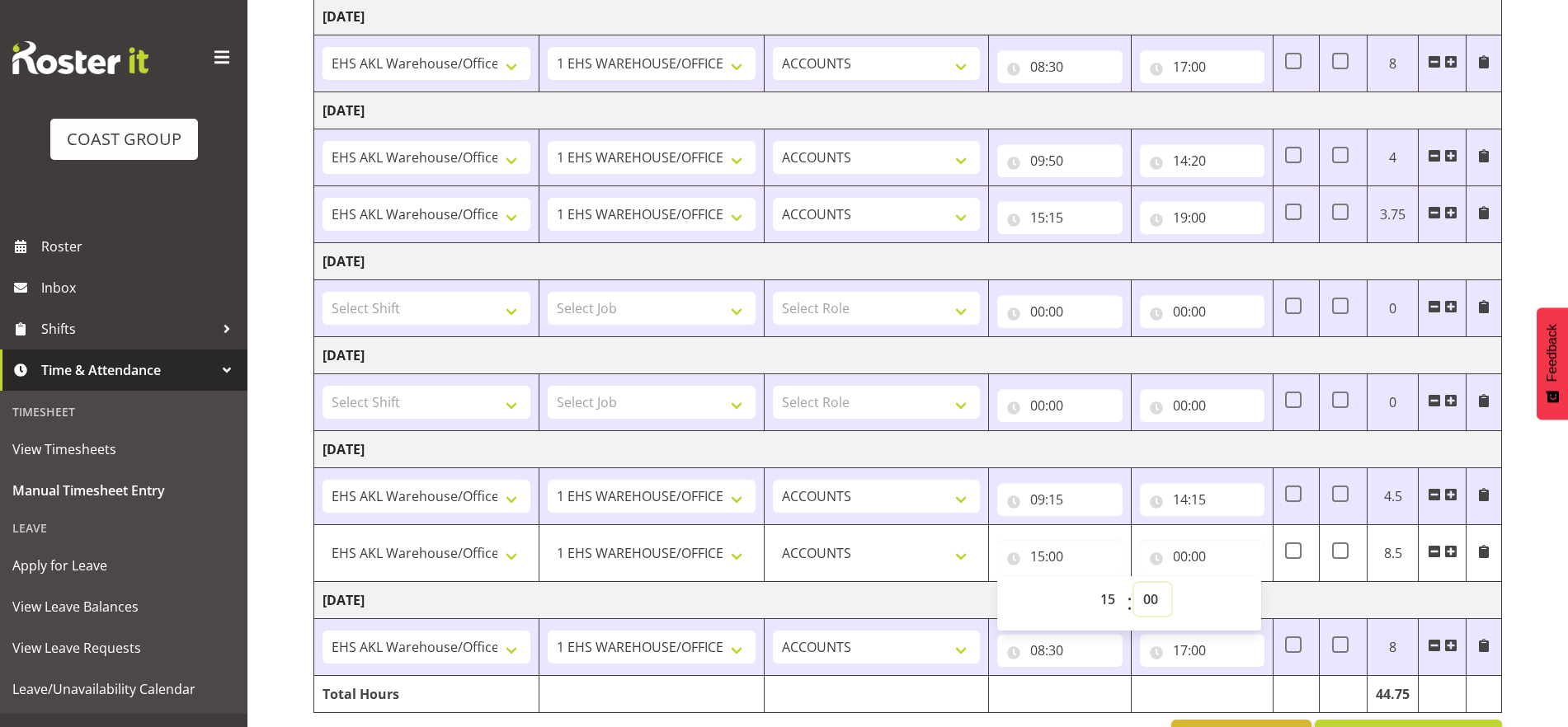
click at [1145, 598] on select "00 01 02 03 04 05 06 07 08 09 10 11 12 13 14 15 16 17 18 19 20 21 22 23 24 25 2…" at bounding box center [1152, 599] width 37 height 33
select select "30"
click at [1134, 583] on select "00 01 02 03 04 05 06 07 08 09 10 11 12 13 14 15 16 17 18 19 20 21 22 23 24 25 2…" at bounding box center [1152, 599] width 37 height 33
type input "15:30"
click at [1171, 551] on input "00:00" at bounding box center [1202, 556] width 124 height 33
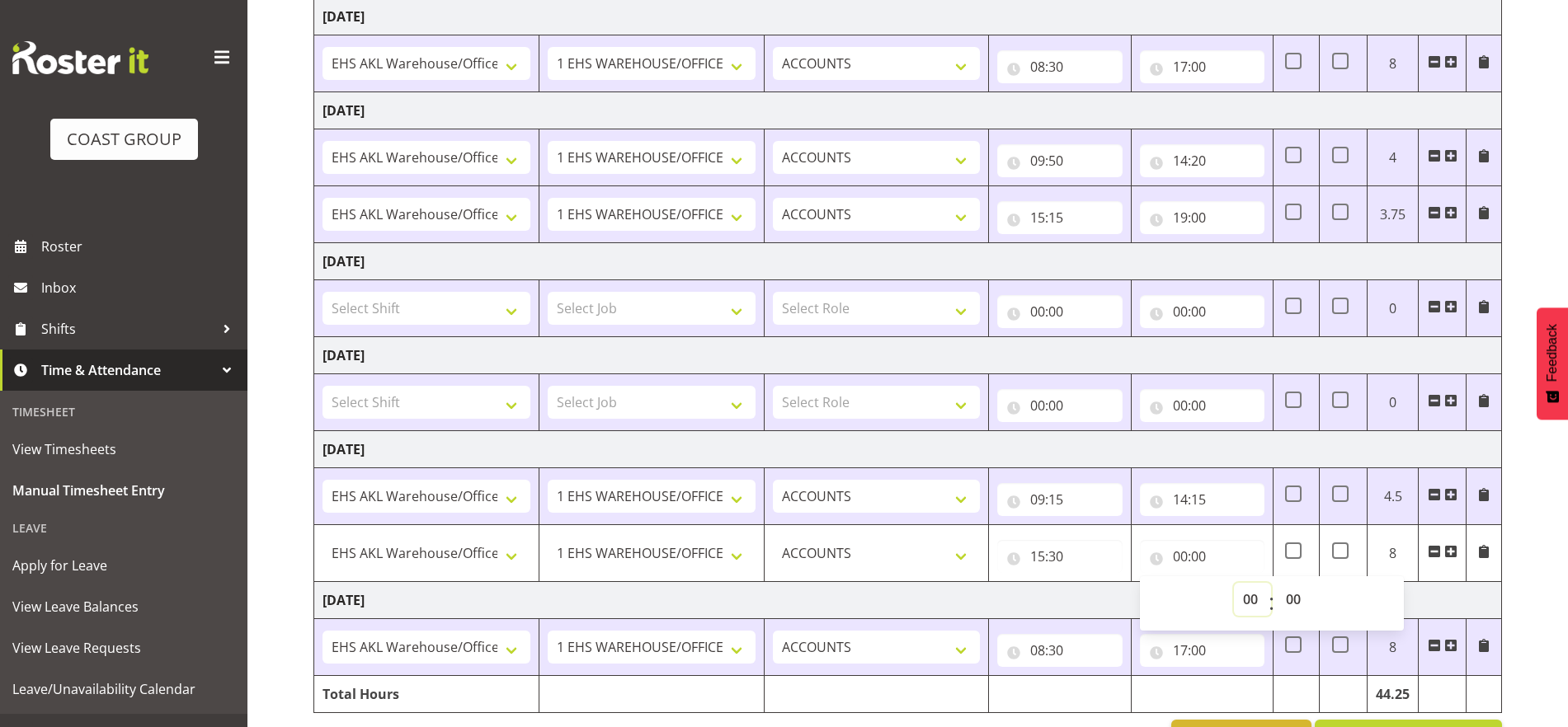
click at [1171, 592] on select "00 01 02 03 04 05 06 07 08 09 10 11 12 13 14 15 16 17 18 19 20 21 22 23" at bounding box center [1252, 599] width 37 height 33
select select "19"
click at [1171, 583] on select "00 01 02 03 04 05 06 07 08 09 10 11 12 13 14 15 16 17 18 19 20 21 22 23" at bounding box center [1252, 599] width 37 height 33
type input "19:00"
click at [1171, 602] on select "00 01 02 03 04 05 06 07 08 09 10 11 12 13 14 15 16 17 18 19 20 21 22 23 24 25 2…" at bounding box center [1295, 599] width 37 height 33
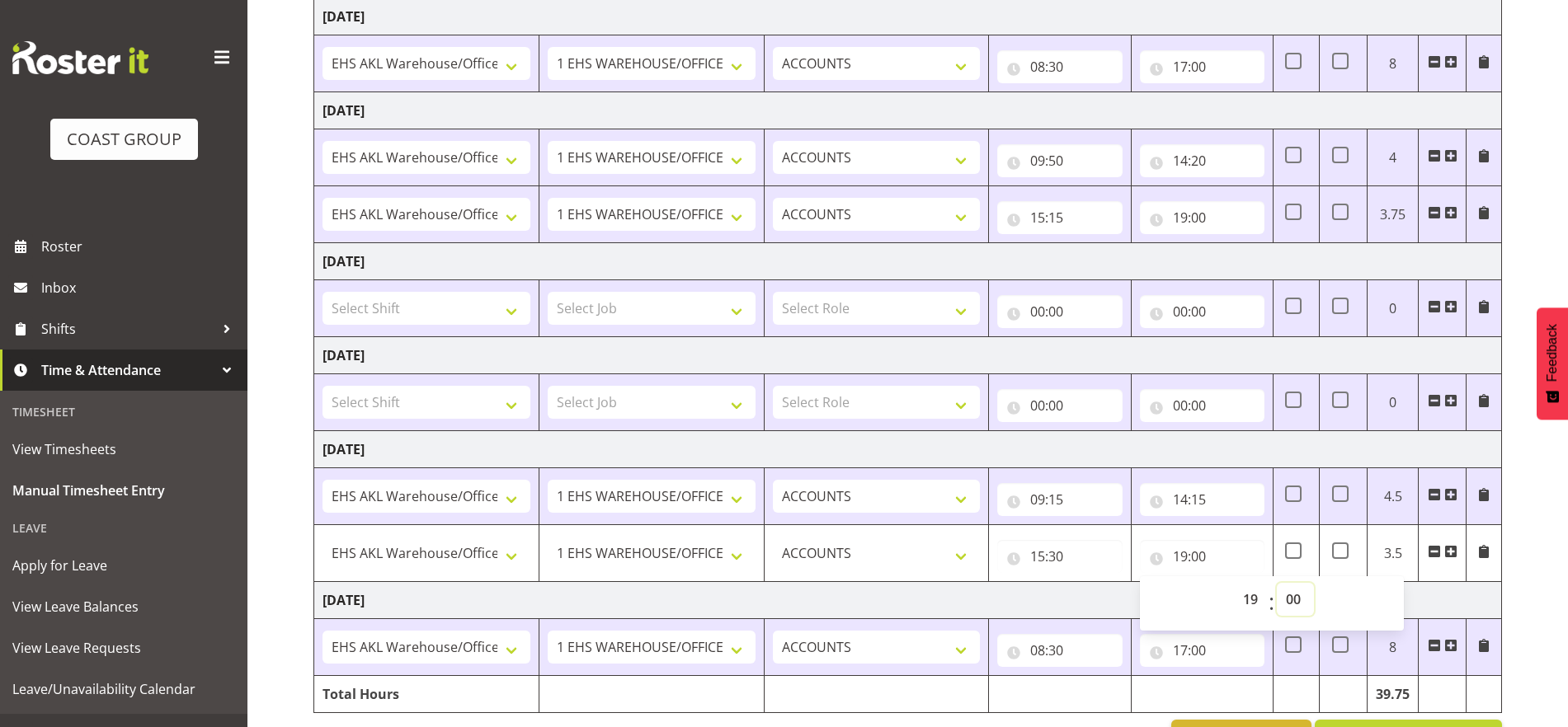
select select "15"
click at [1171, 583] on select "00 01 02 03 04 05 06 07 08 09 10 11 12 13 14 15 16 17 18 19 20 21 22 23 24 25 2…" at bounding box center [1295, 599] width 37 height 33
type input "19:15"
click at [1171, 589] on td "Tuesday 19th August 2025" at bounding box center [908, 600] width 1188 height 37
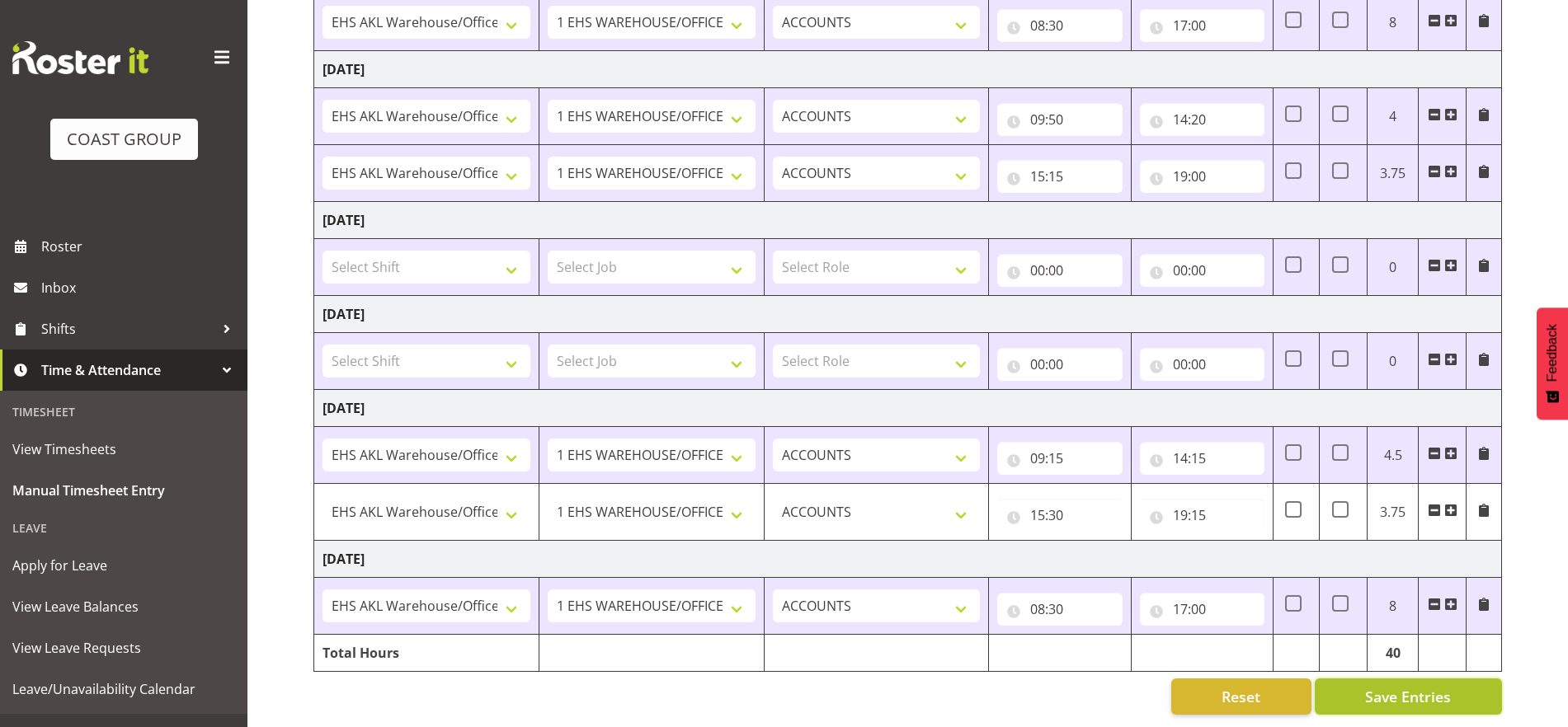
click at [1171, 686] on span "Save Entries" at bounding box center [1407, 696] width 86 height 21
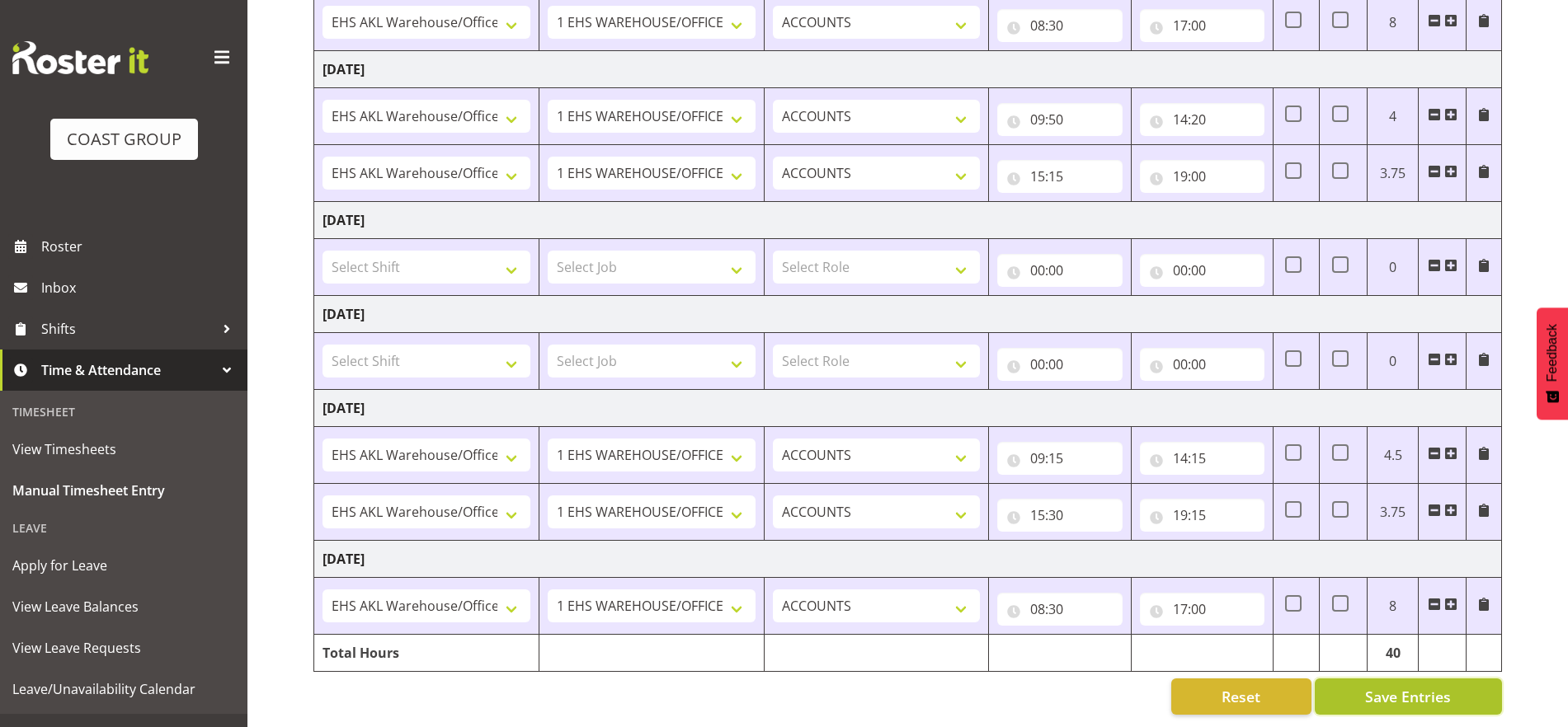
click at [1171, 686] on span "Save Entries" at bounding box center [1407, 696] width 86 height 21
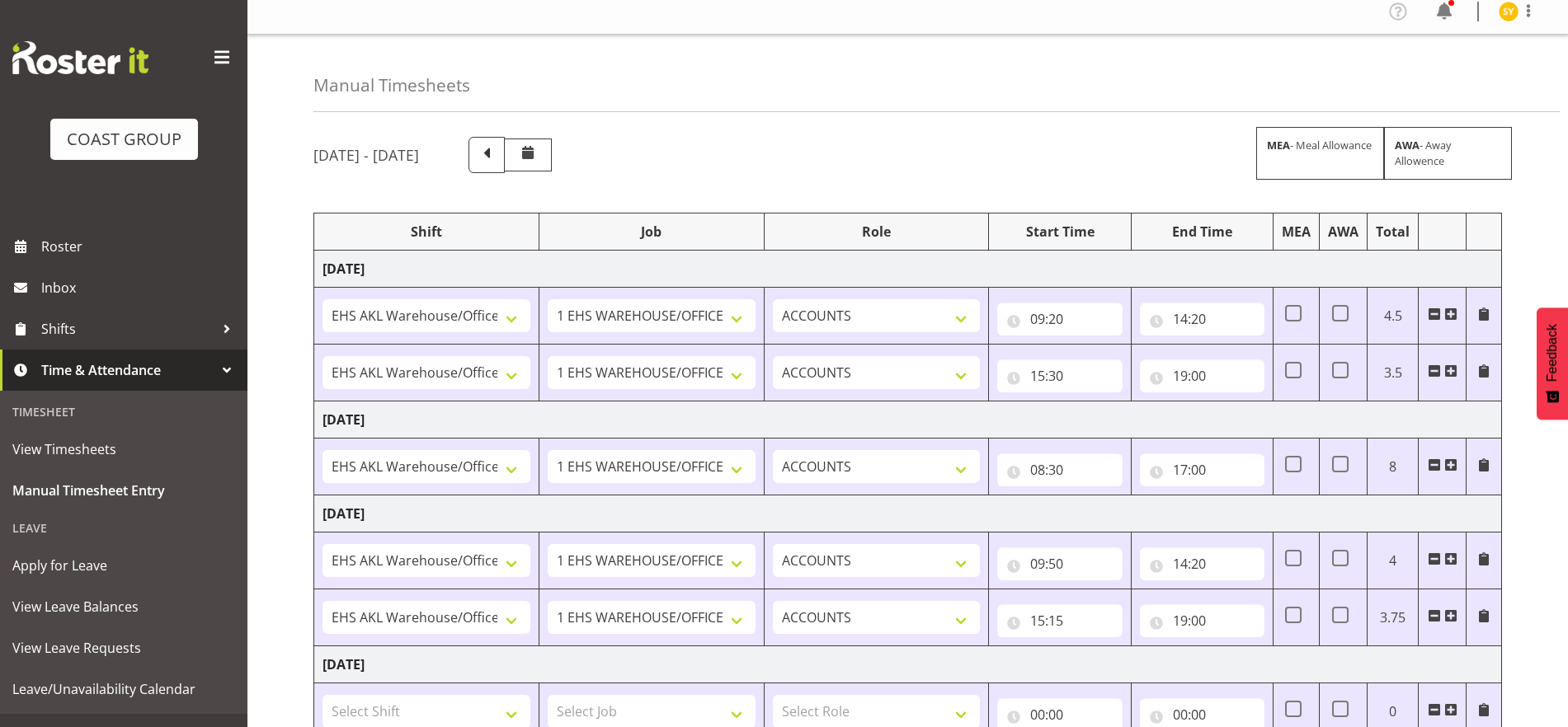
scroll to position [0, 0]
